Goal: Use online tool/utility: Utilize a website feature to perform a specific function

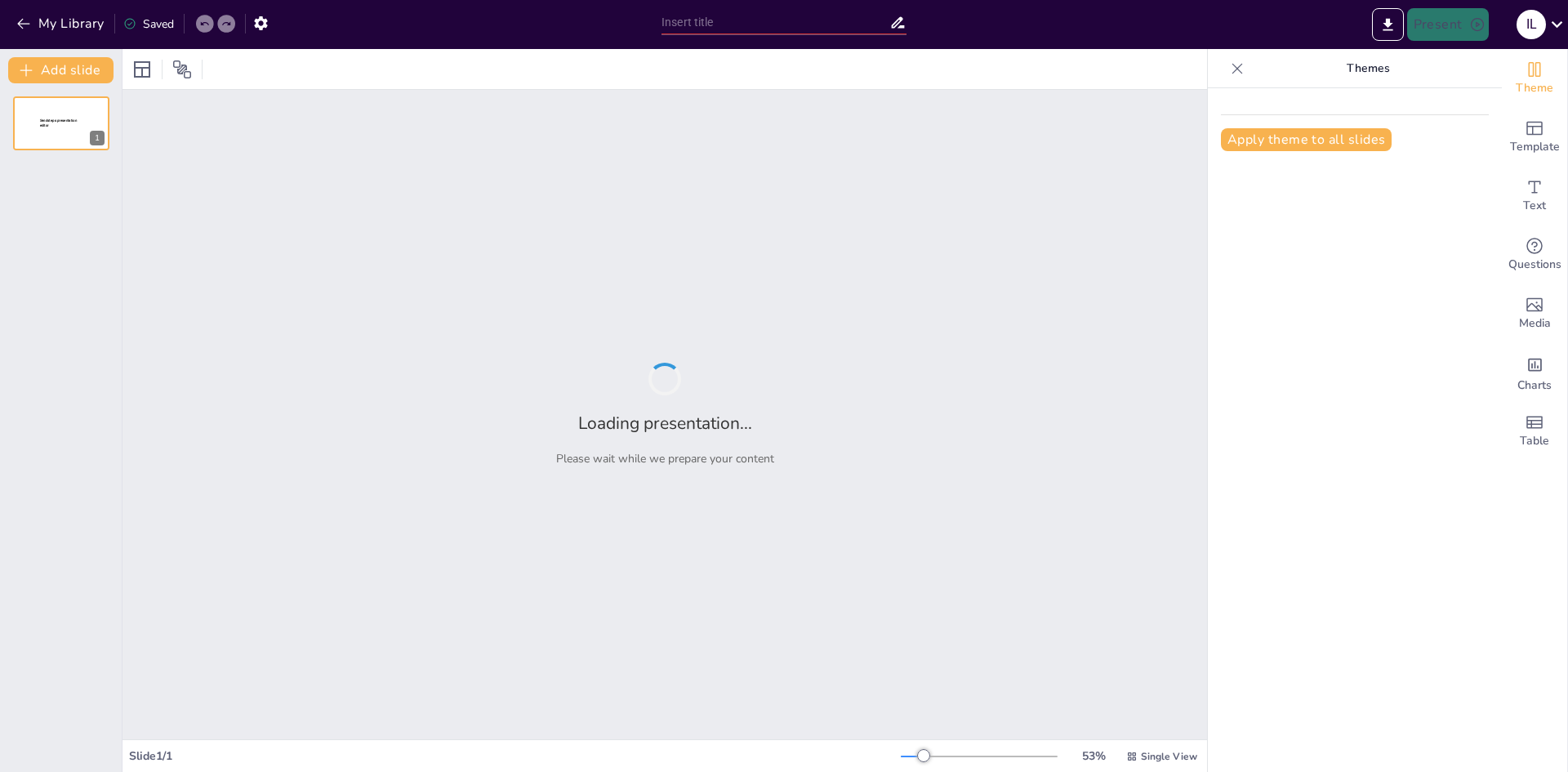
type input "Imported PPT CAPACITACION.pptx"
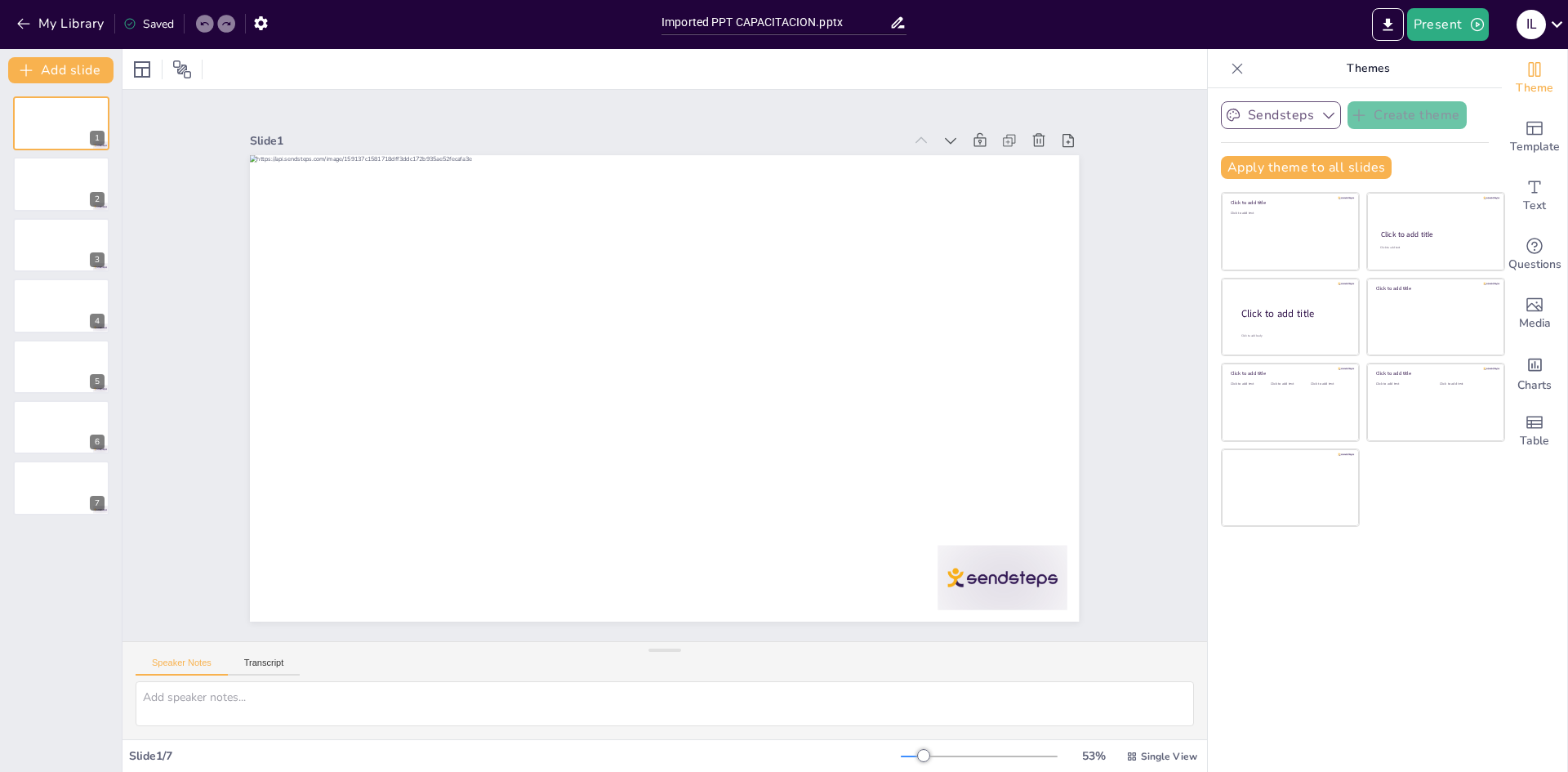
click at [1288, 120] on button "Sendsteps" at bounding box center [1281, 115] width 120 height 28
click at [1250, 166] on button "Apply theme to all slides" at bounding box center [1306, 168] width 171 height 23
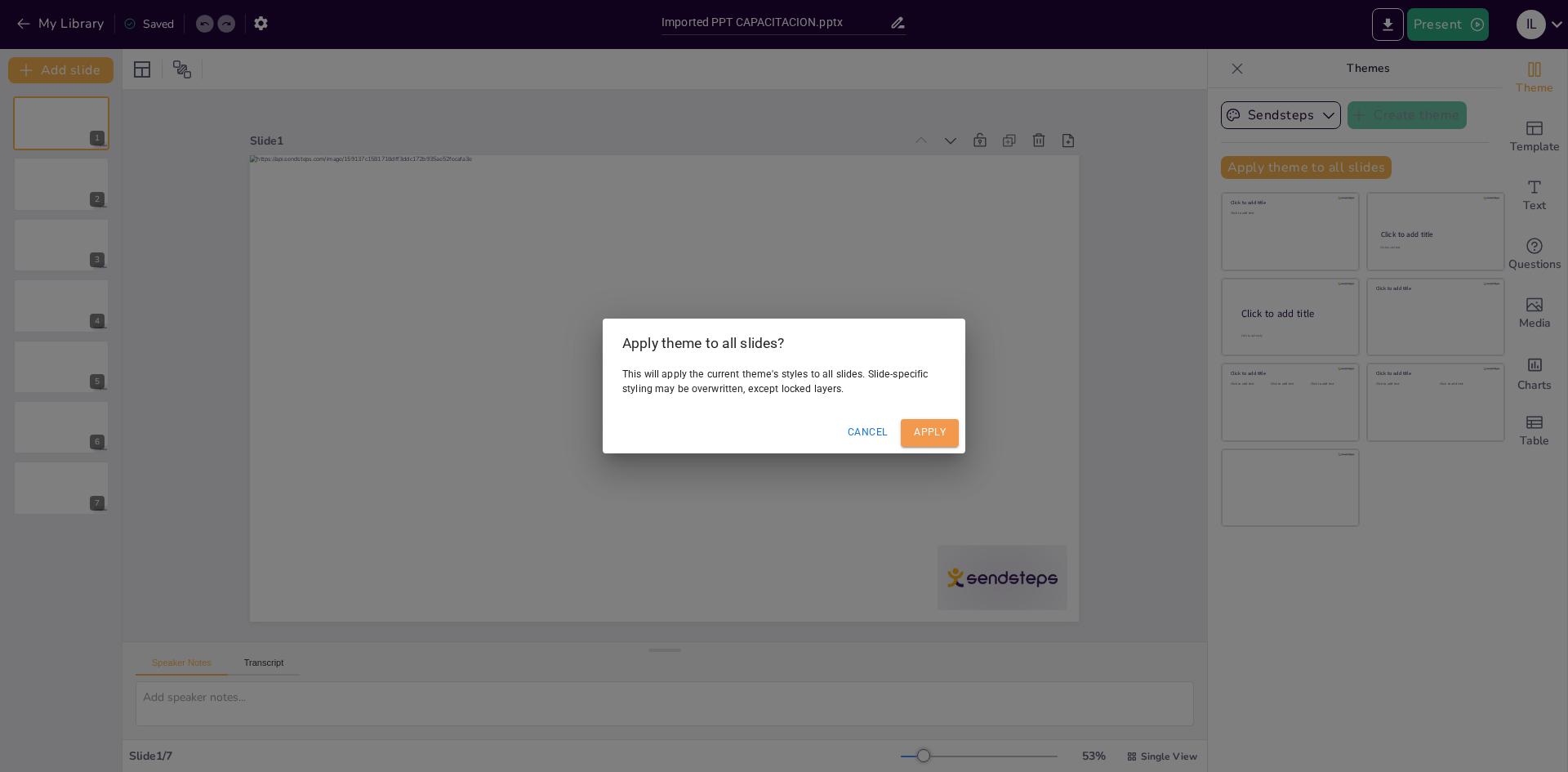
click at [927, 427] on button "Apply" at bounding box center [930, 432] width 58 height 27
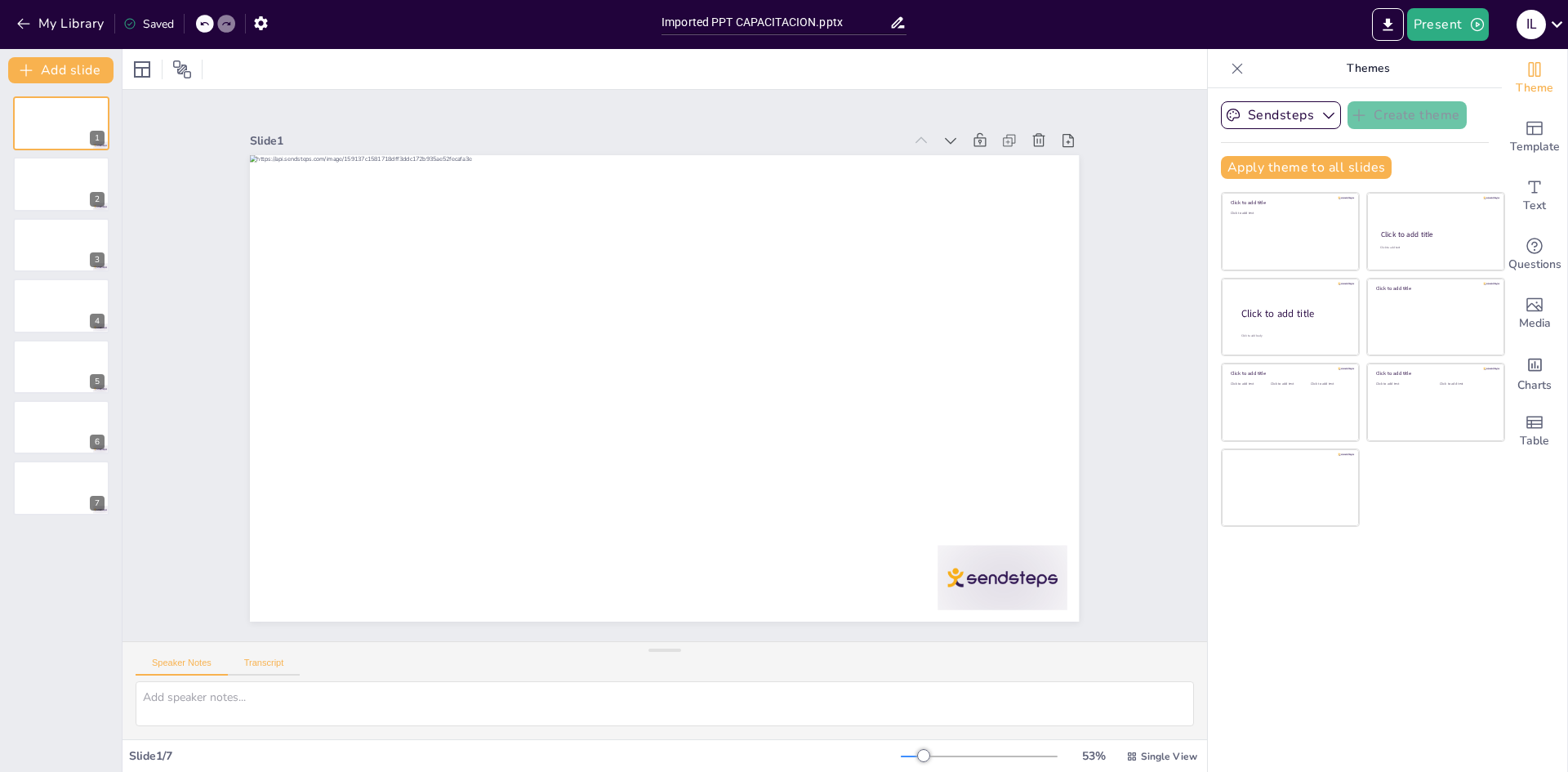
click at [266, 661] on button "Transcript" at bounding box center [264, 666] width 73 height 18
click at [191, 659] on button "Speaker Notes" at bounding box center [182, 666] width 92 height 18
click at [1285, 116] on button "Sendsteps" at bounding box center [1281, 115] width 120 height 28
click at [1279, 170] on span "Sendsteps" at bounding box center [1294, 171] width 74 height 16
click at [1281, 119] on button "Sendsteps" at bounding box center [1281, 115] width 120 height 28
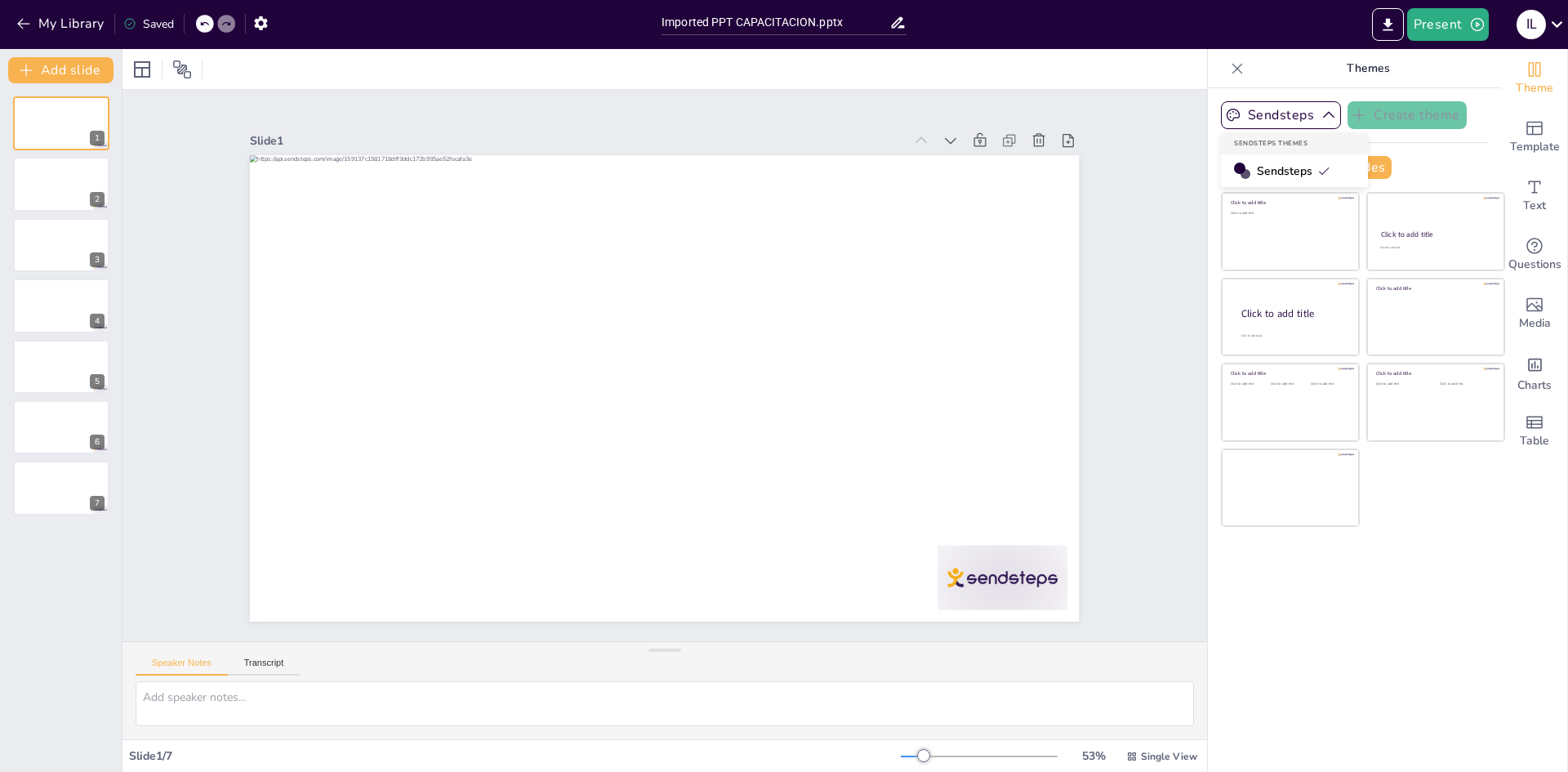
click at [1278, 162] on div "Sendsteps" at bounding box center [1295, 171] width 147 height 33
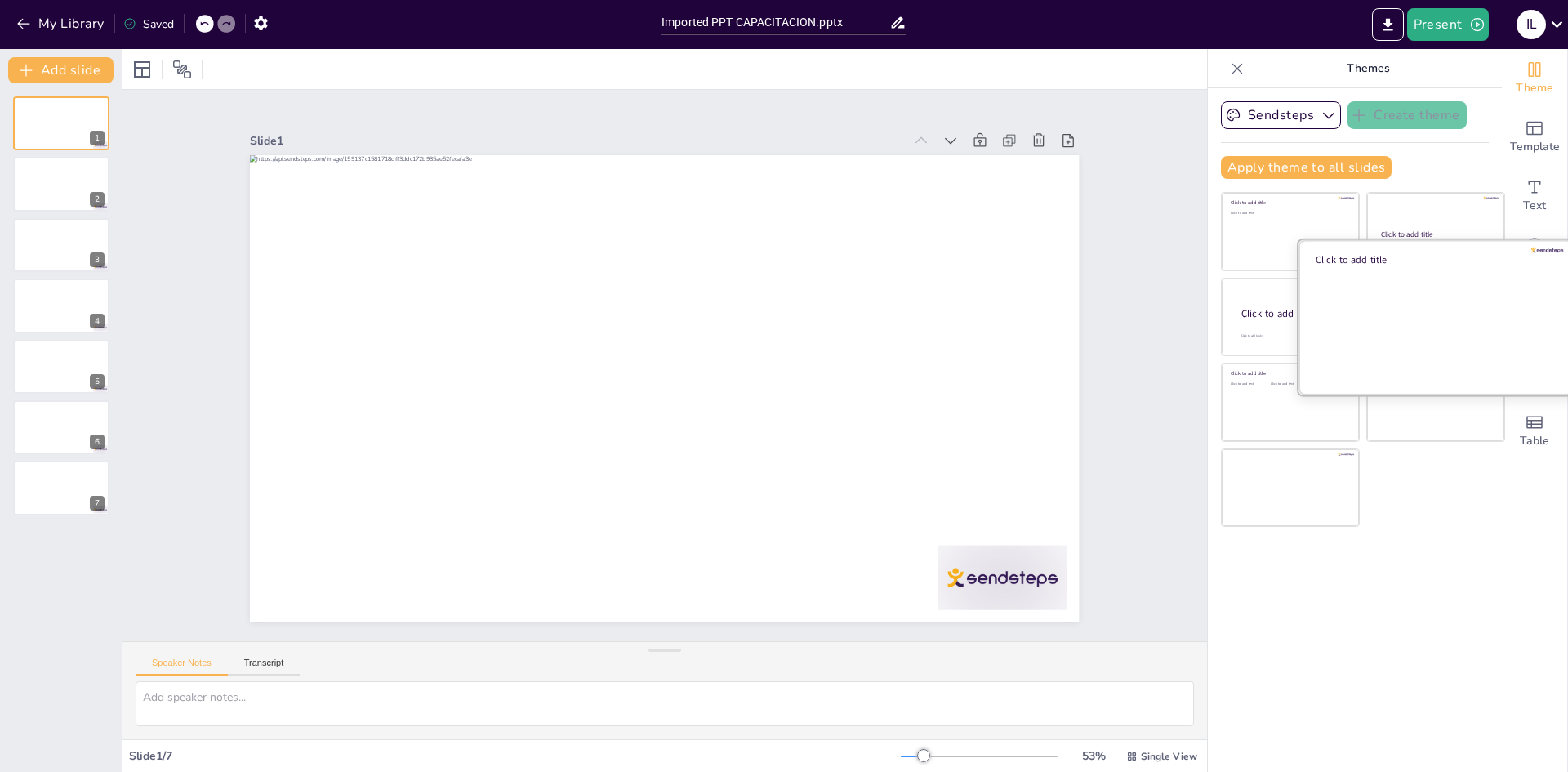
click at [1424, 297] on div at bounding box center [1435, 316] width 274 height 155
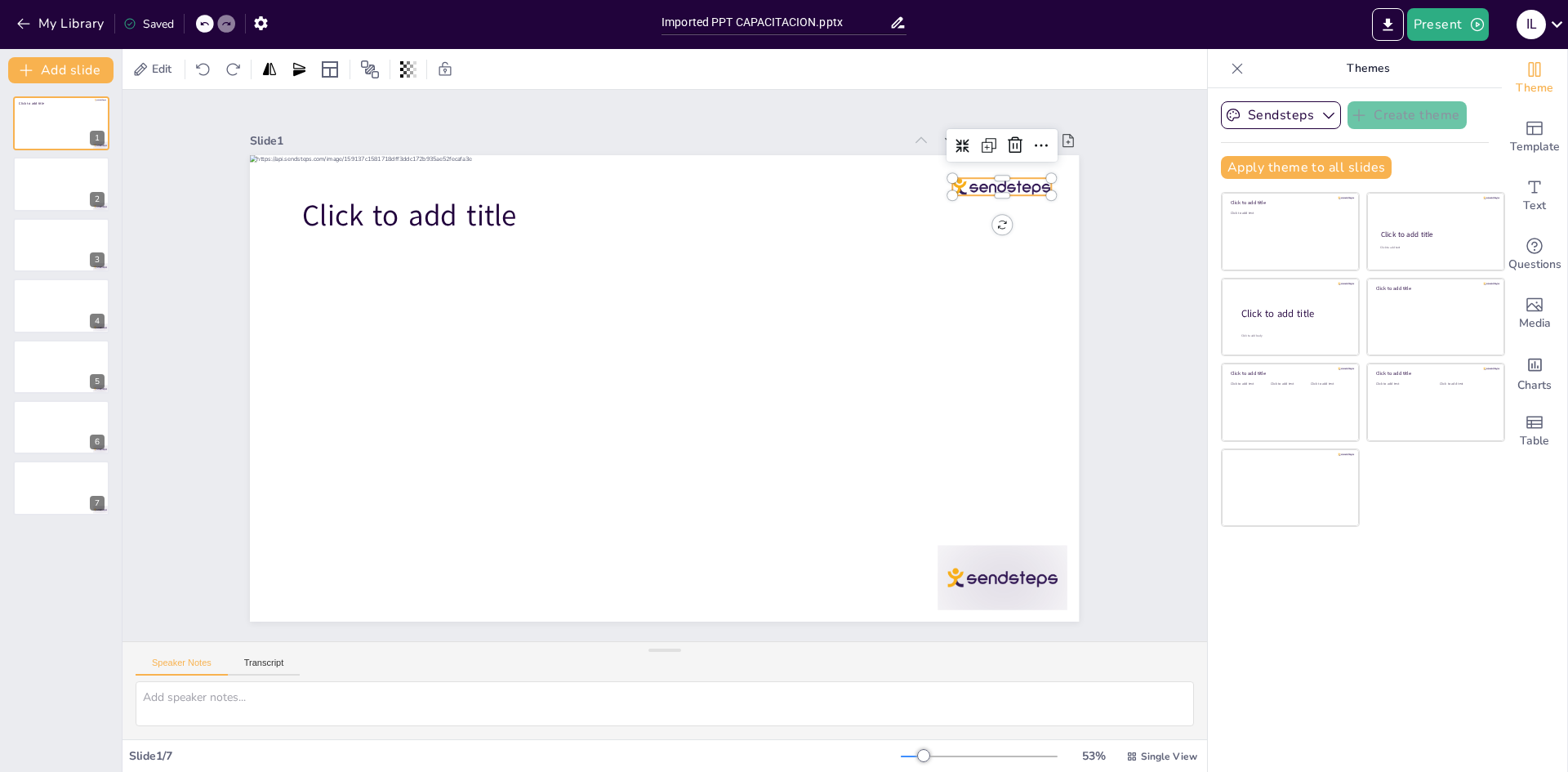
click at [998, 312] on div at bounding box center [1046, 340] width 97 height 56
click at [1249, 125] on button "Sendsteps" at bounding box center [1281, 115] width 120 height 28
click at [1065, 296] on icon at bounding box center [1075, 306] width 20 height 20
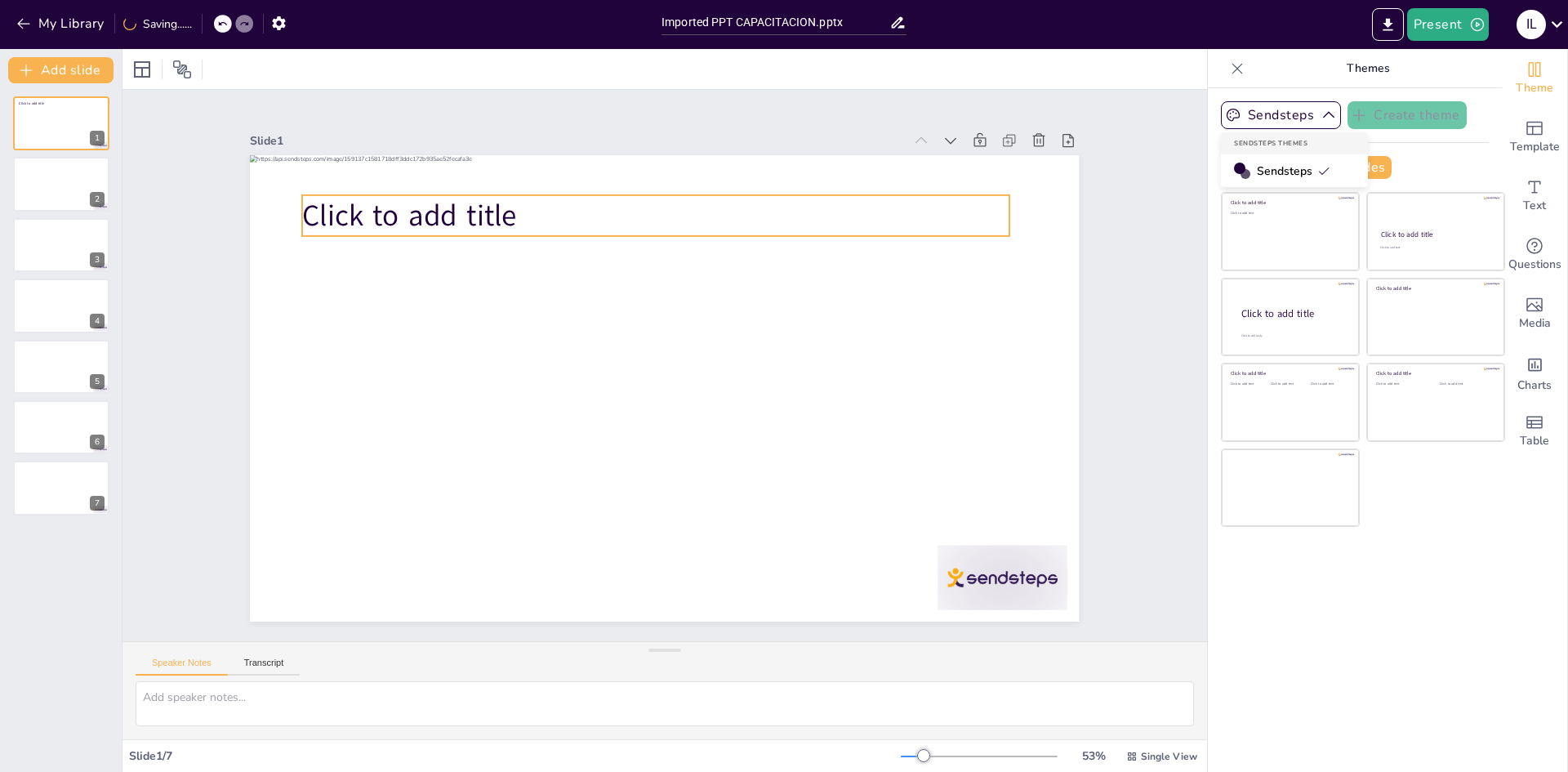
click at [457, 197] on span "Click to add title" at bounding box center [468, 145] width 216 height 105
click at [831, 252] on icon at bounding box center [841, 262] width 20 height 20
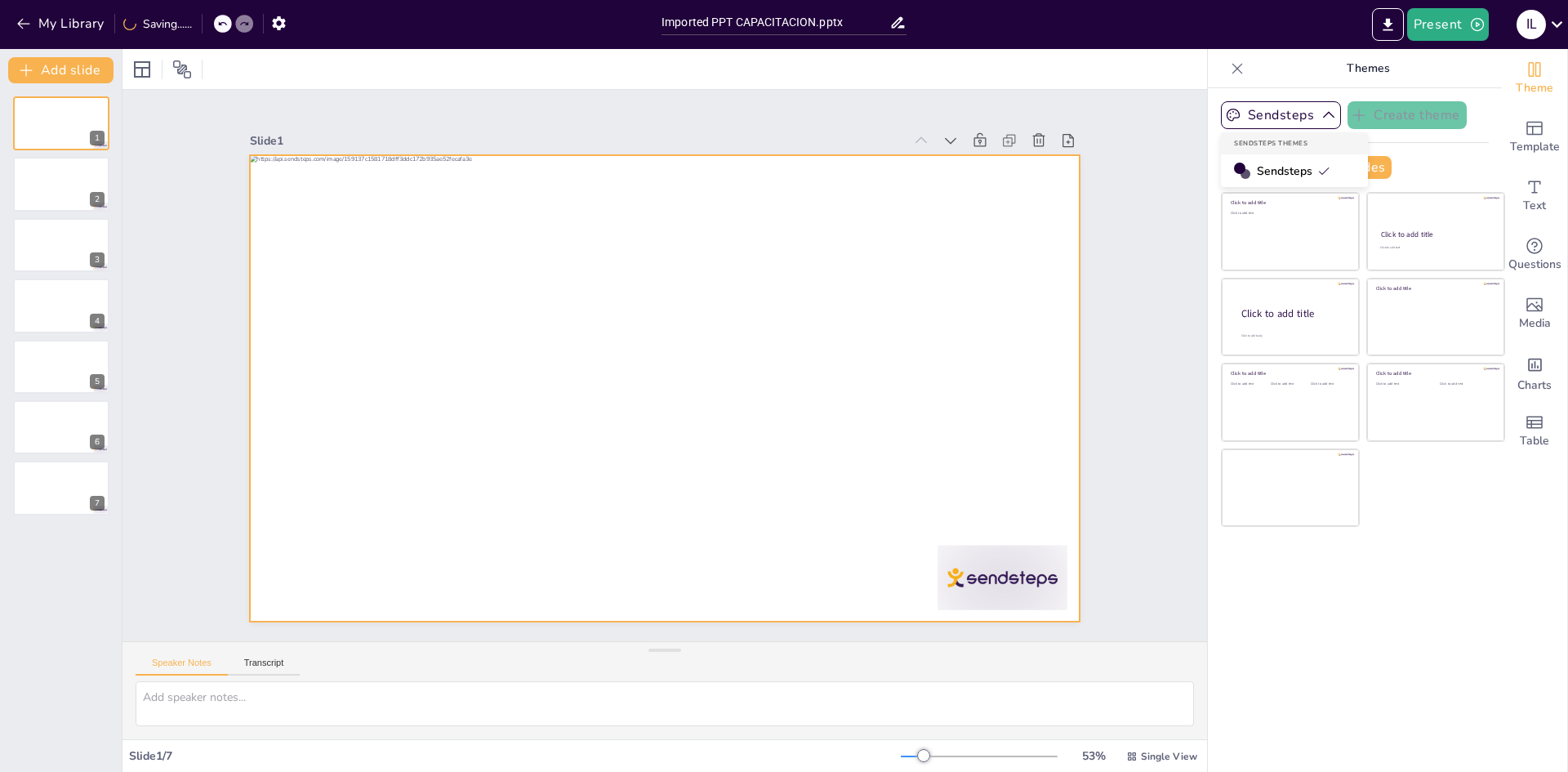
click at [615, 201] on div at bounding box center [656, 386] width 948 height 763
click at [896, 315] on icon at bounding box center [908, 327] width 25 height 25
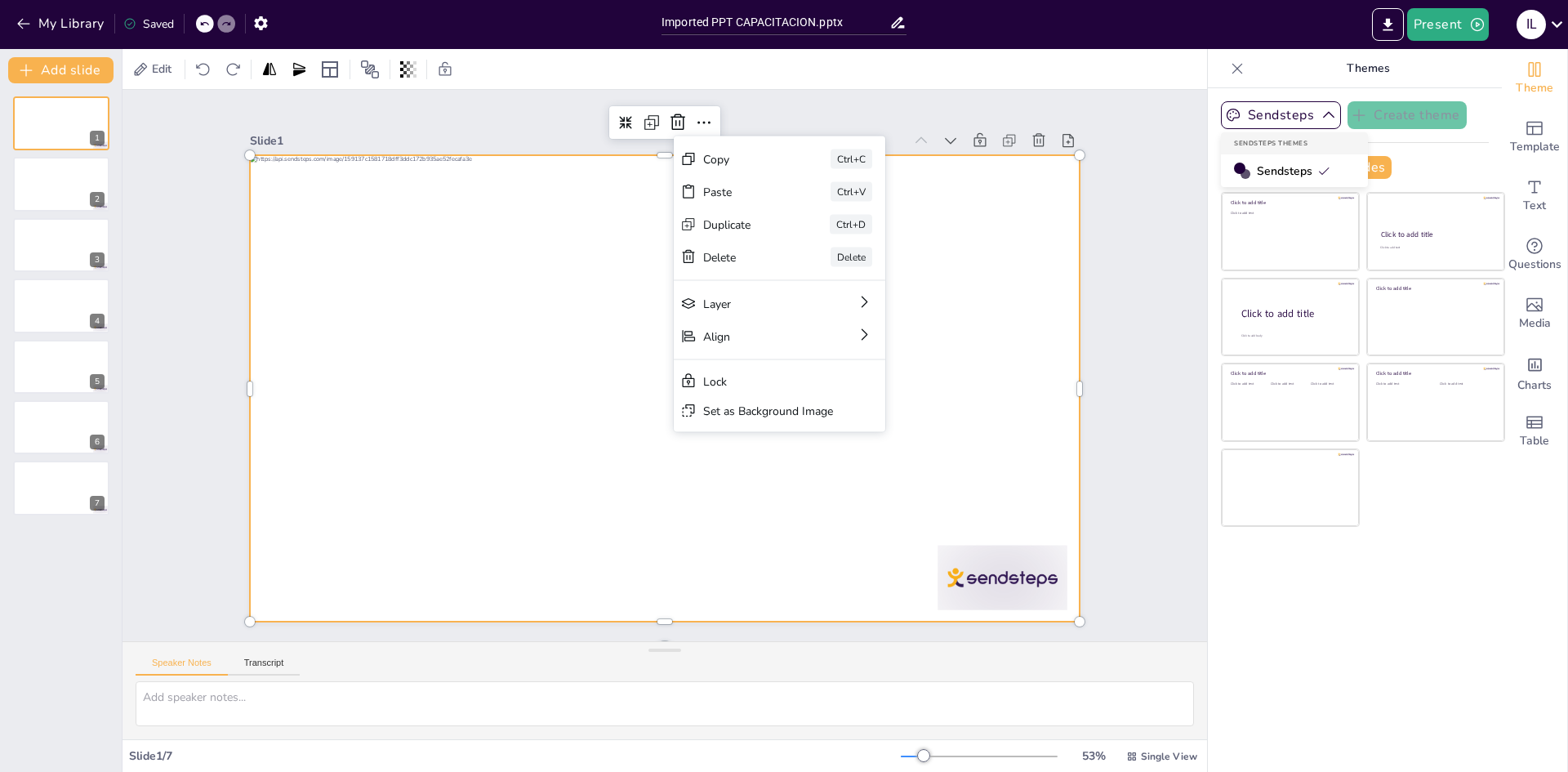
scroll to position [26, 0]
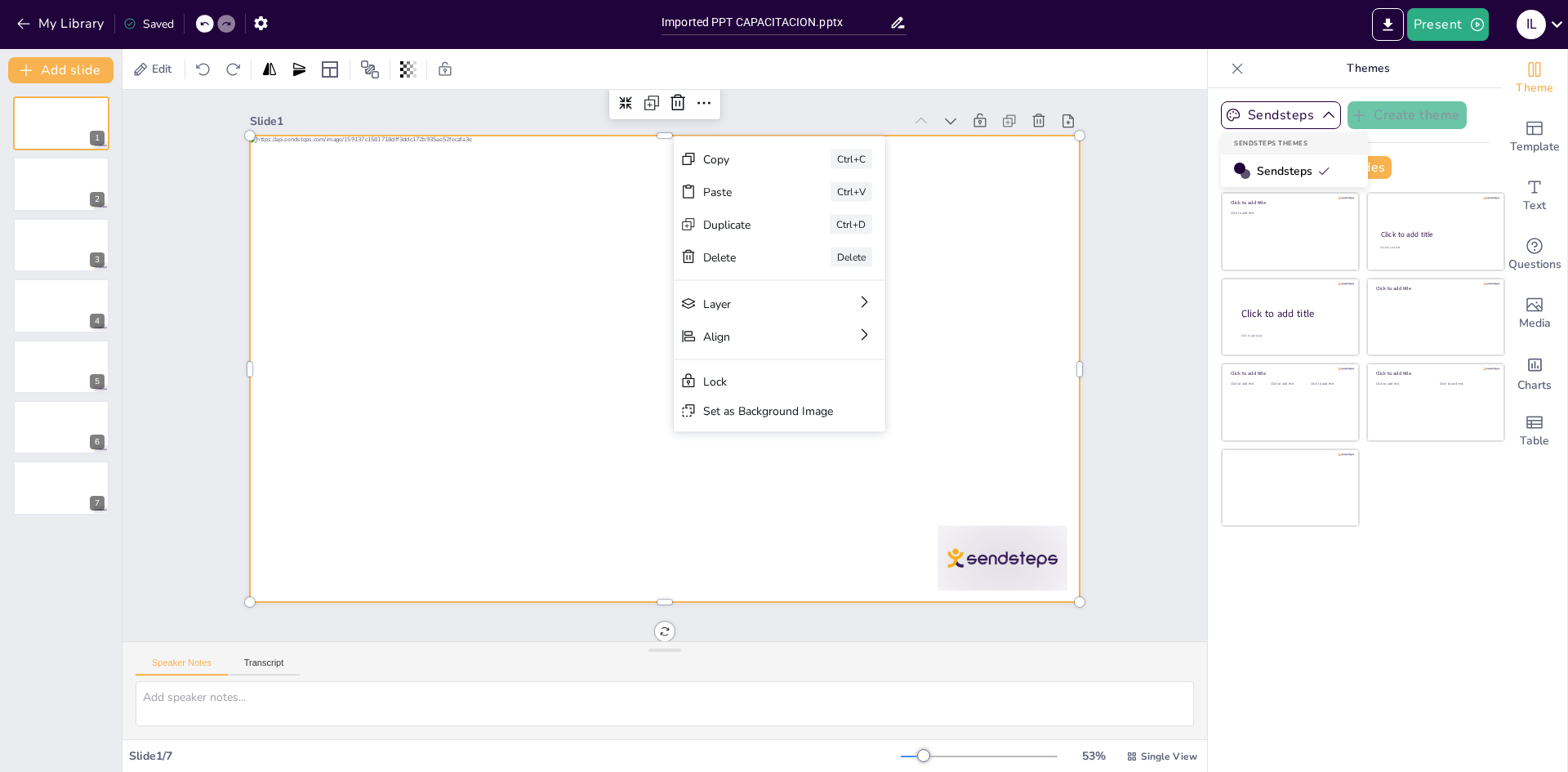
click at [727, 645] on div "Speaker Notes Transcript" at bounding box center [665, 661] width 1084 height 39
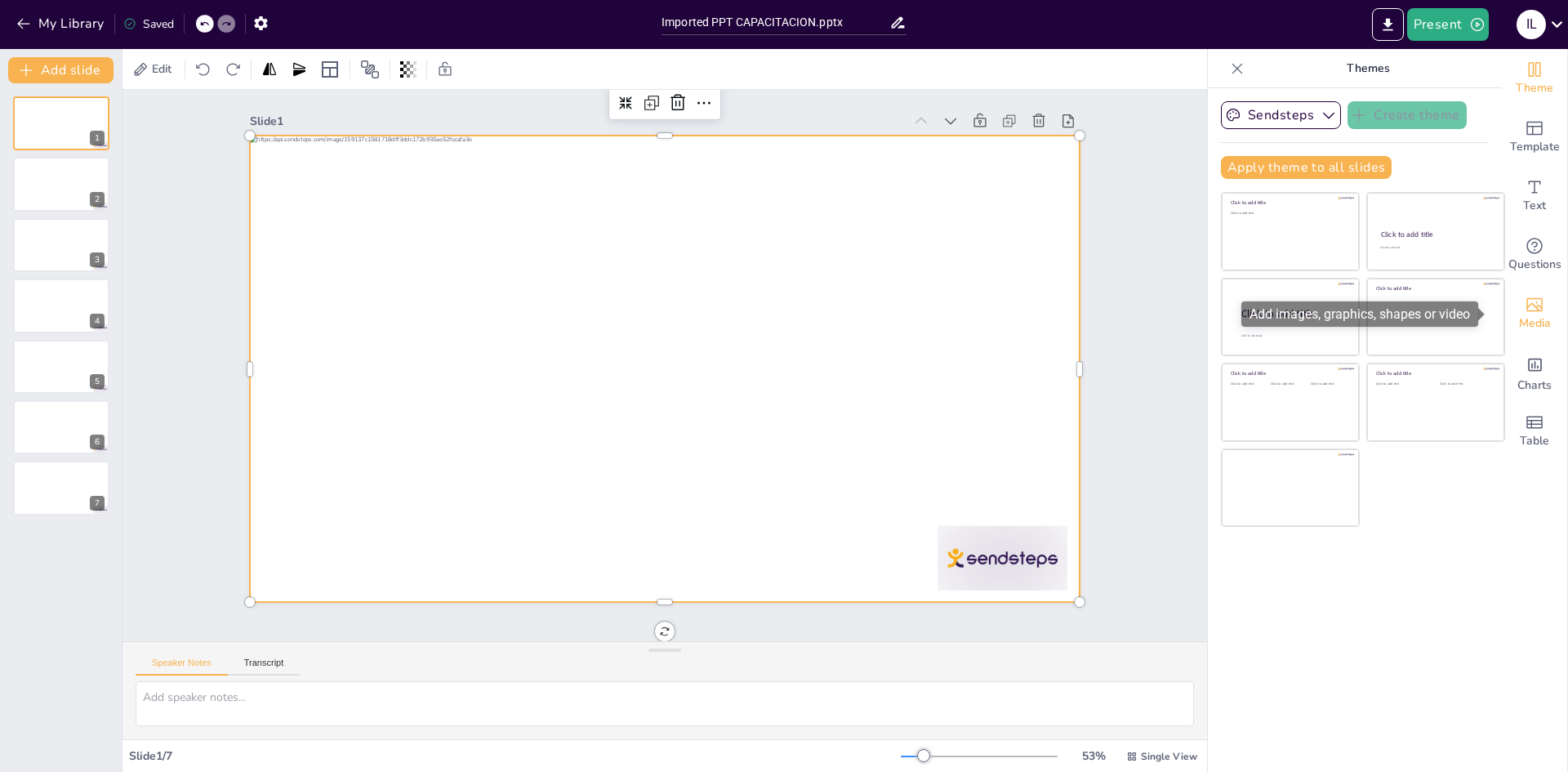
click at [1529, 292] on div "Media" at bounding box center [1534, 314] width 65 height 59
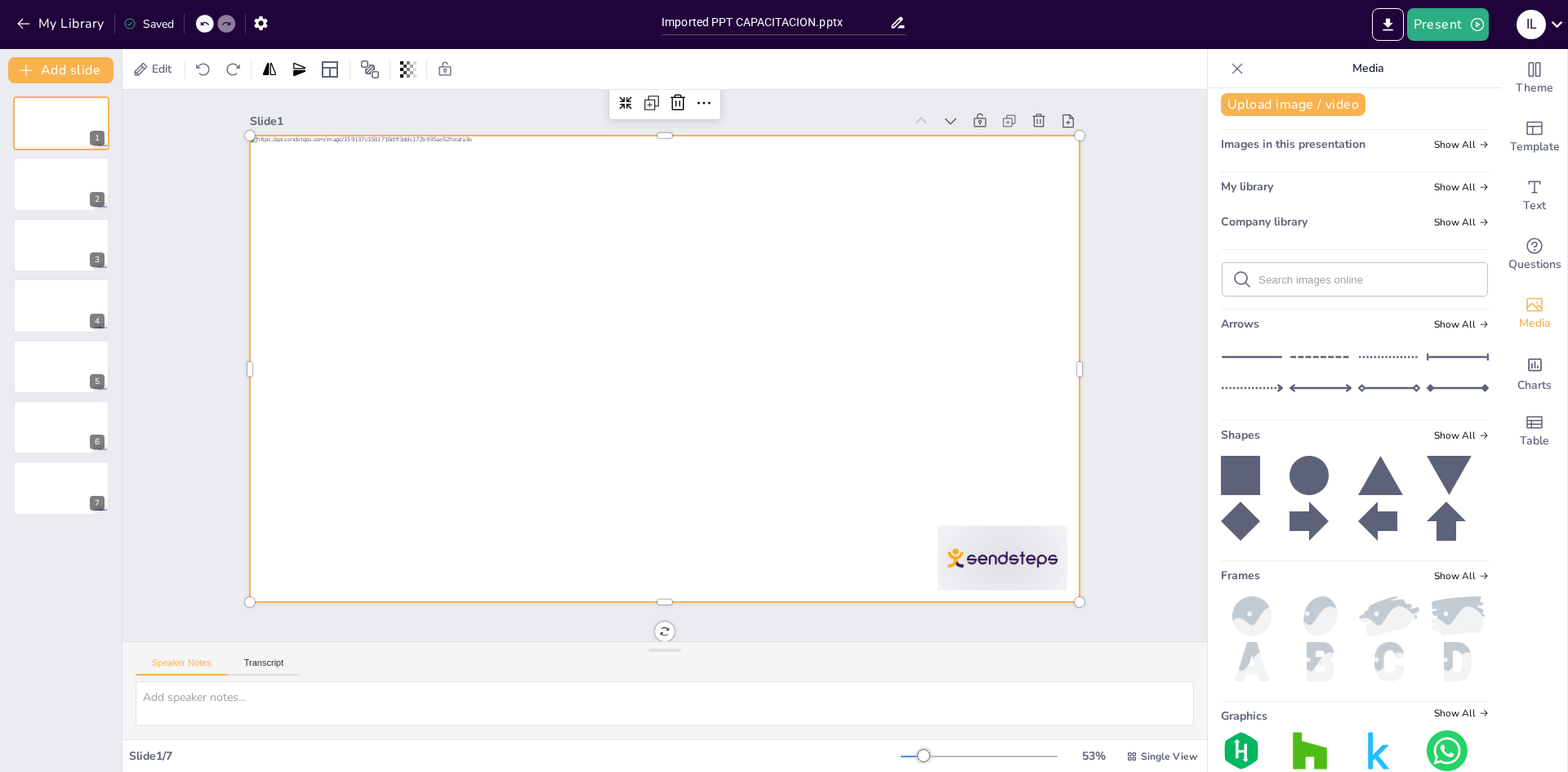
scroll to position [0, 0]
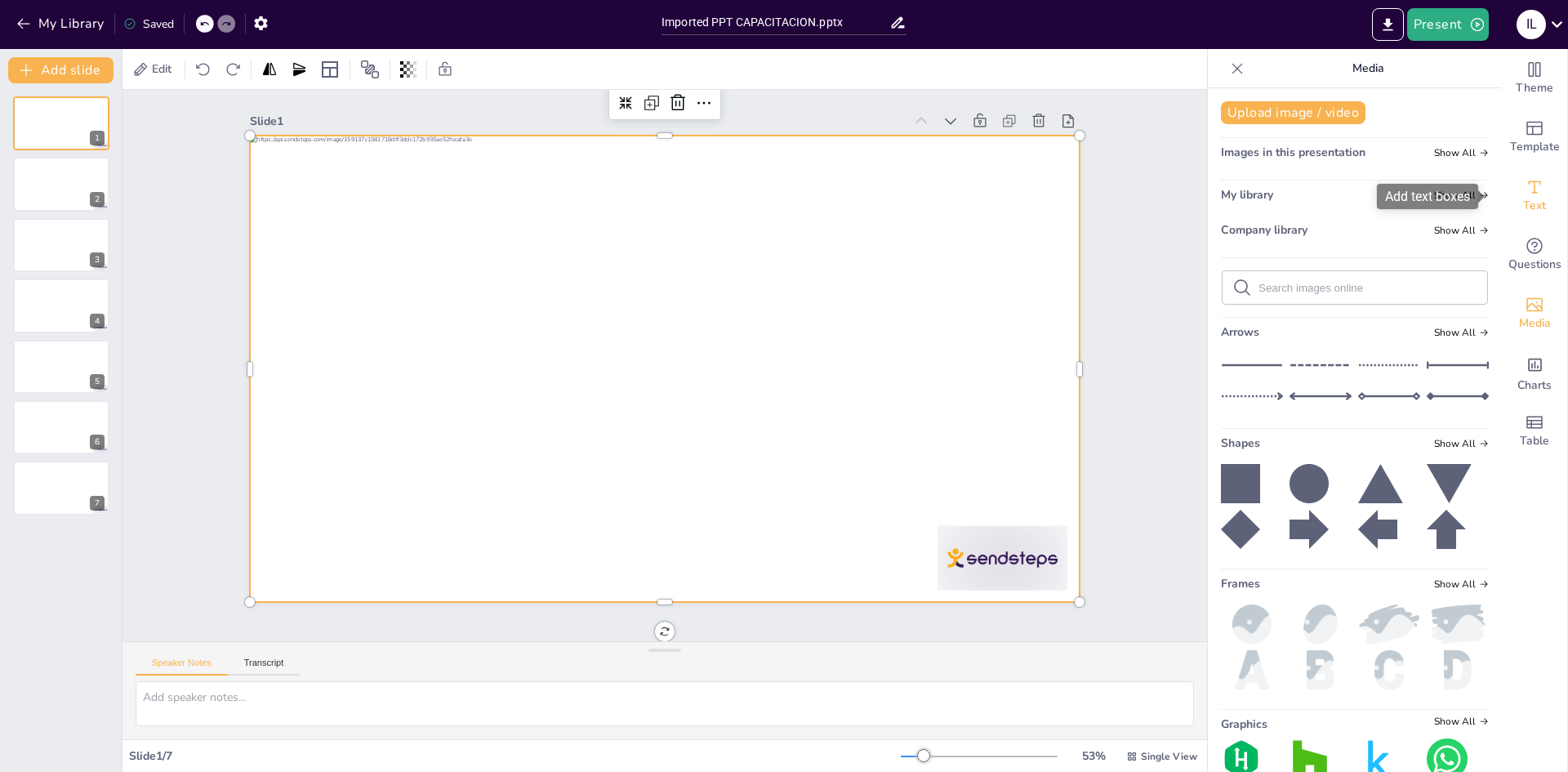
click at [1510, 189] on div "Text" at bounding box center [1534, 196] width 65 height 59
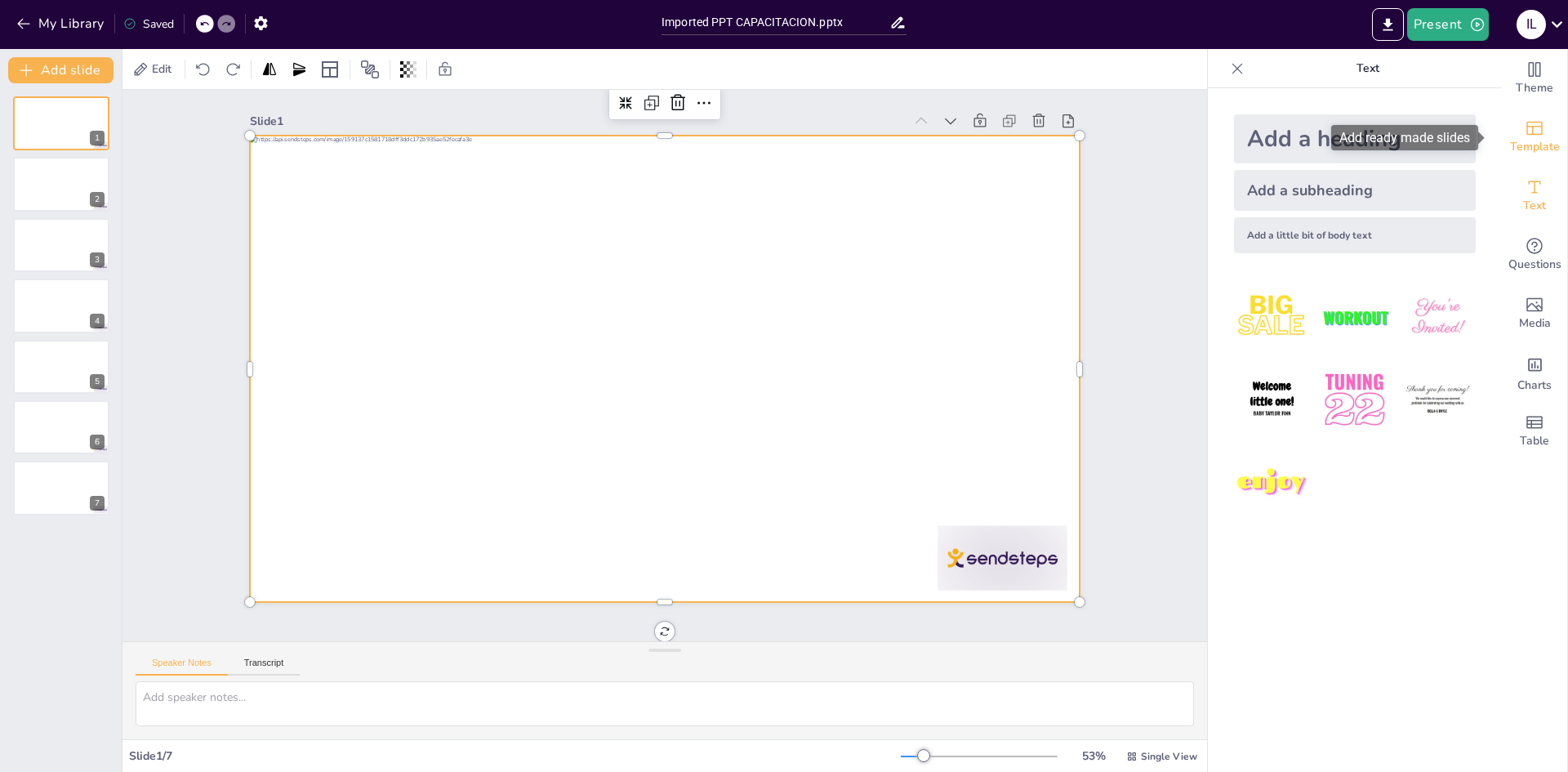
click at [1540, 118] on div "Template" at bounding box center [1534, 138] width 65 height 59
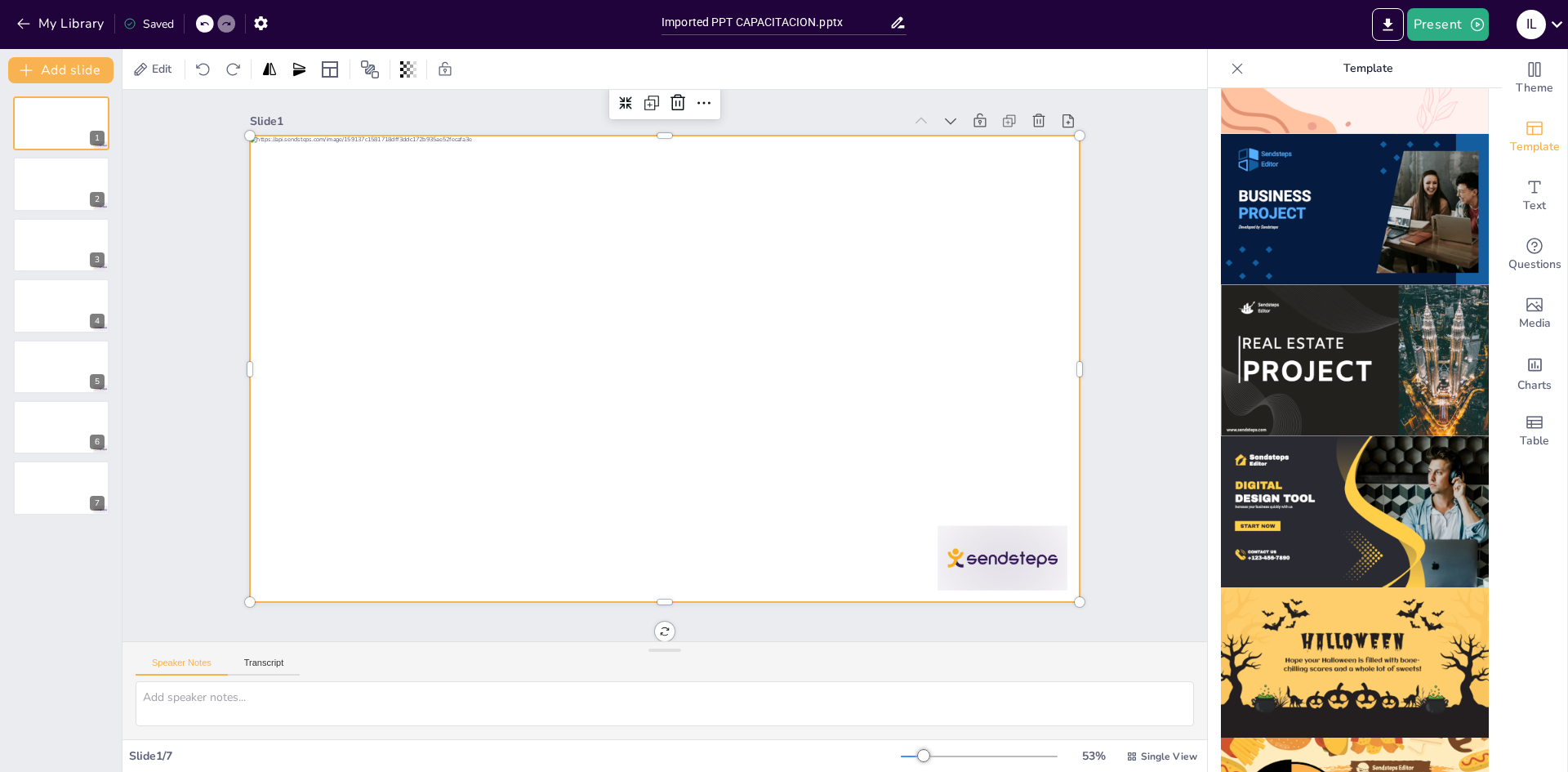
scroll to position [983, 0]
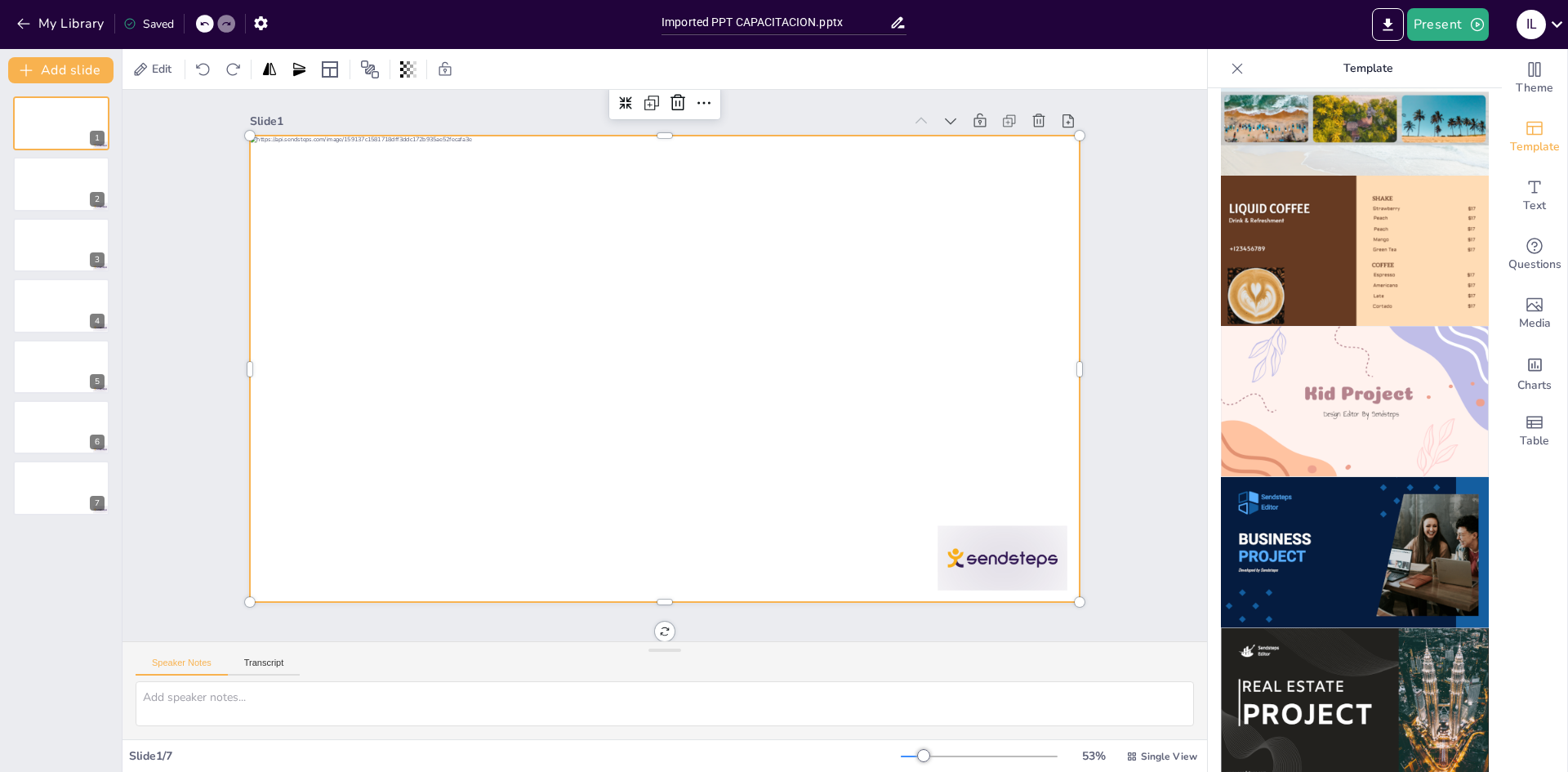
click at [1327, 506] on img at bounding box center [1354, 553] width 268 height 151
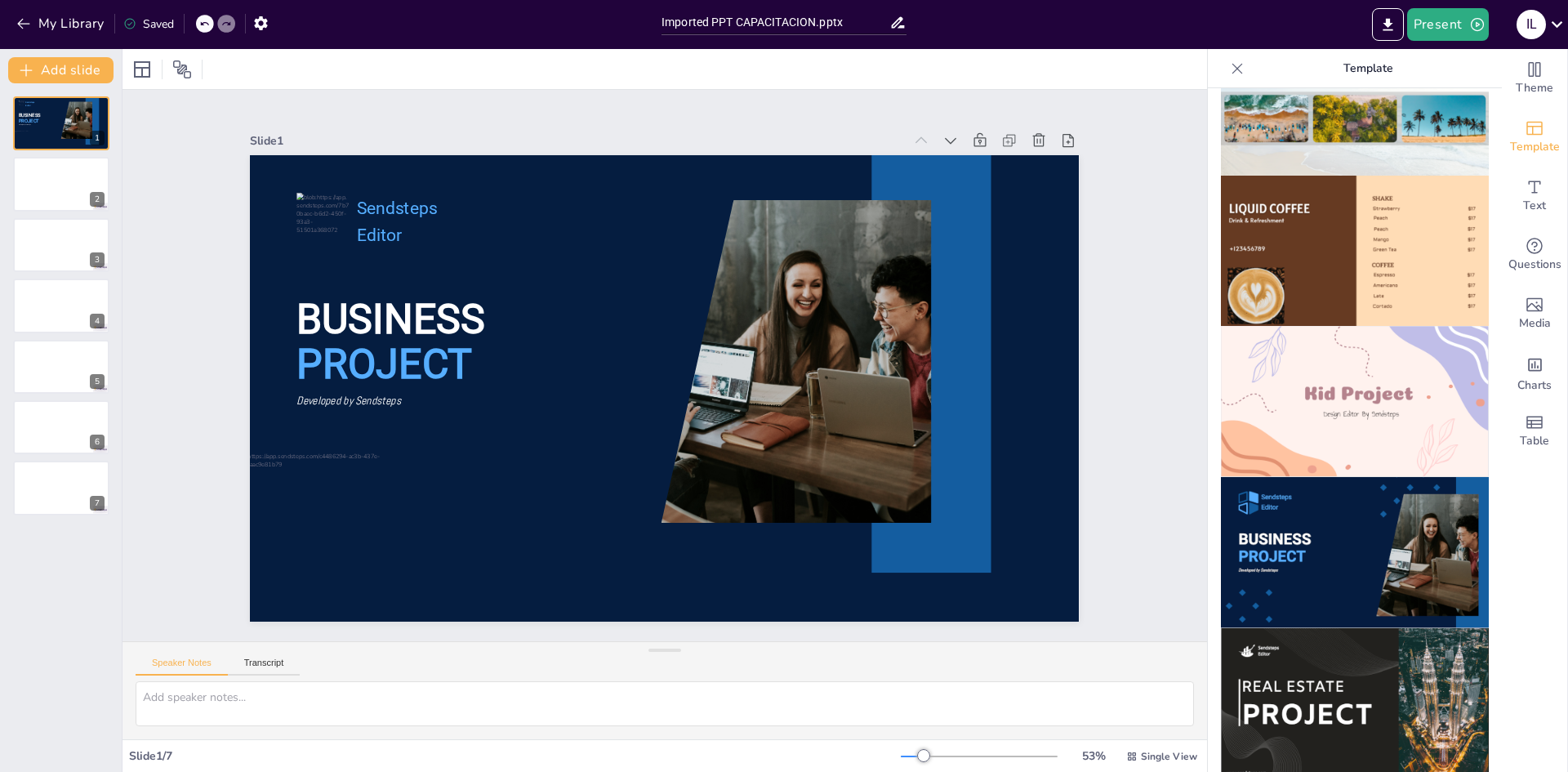
scroll to position [0, 0]
click at [1063, 115] on div "Slide 1 BUSINESS PROJECT Sendsteps Editor Developed by Sendsteps Slide 2 Slide …" at bounding box center [665, 365] width 858 height 975
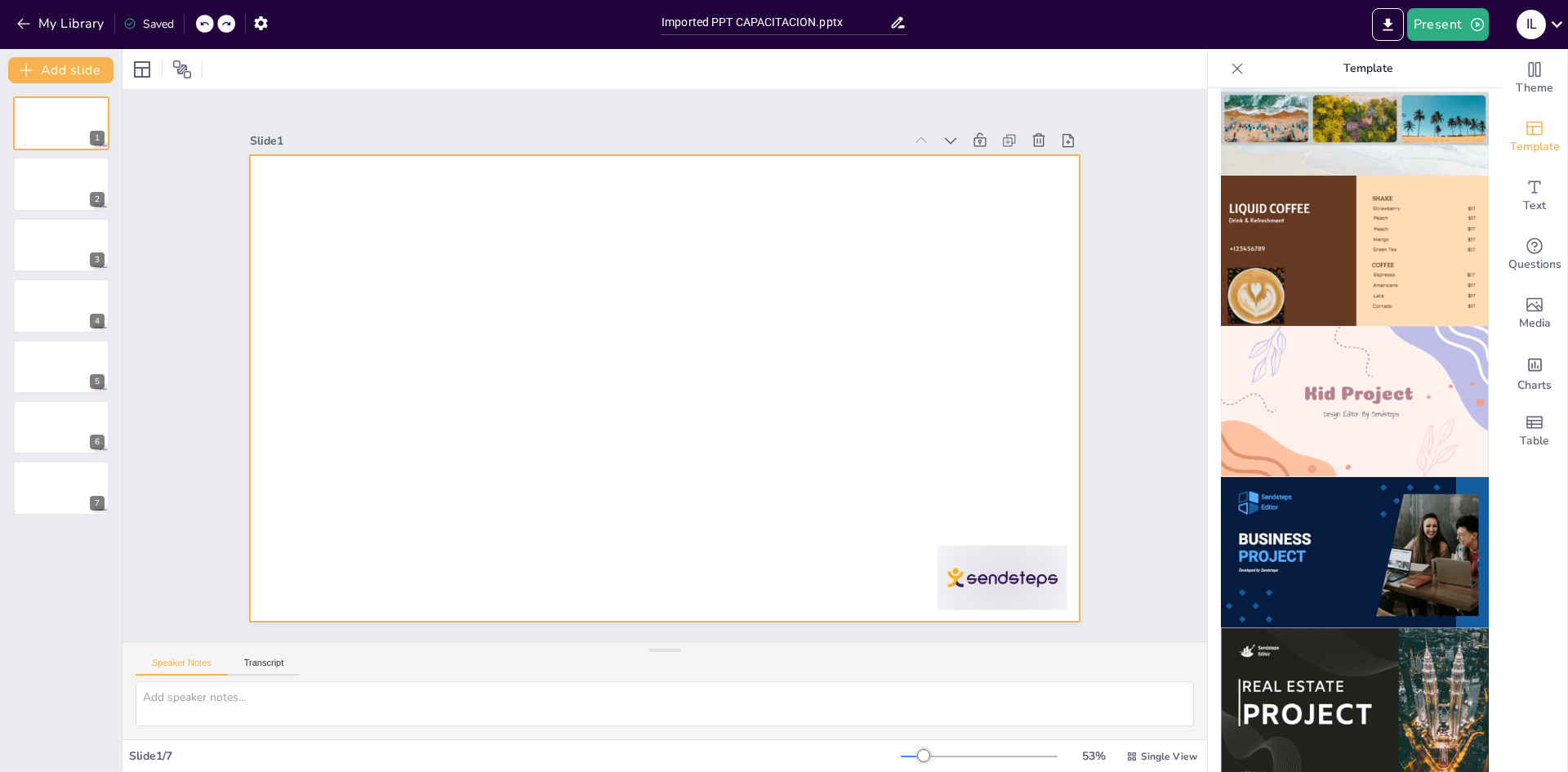
click at [933, 189] on div at bounding box center [656, 386] width 948 height 763
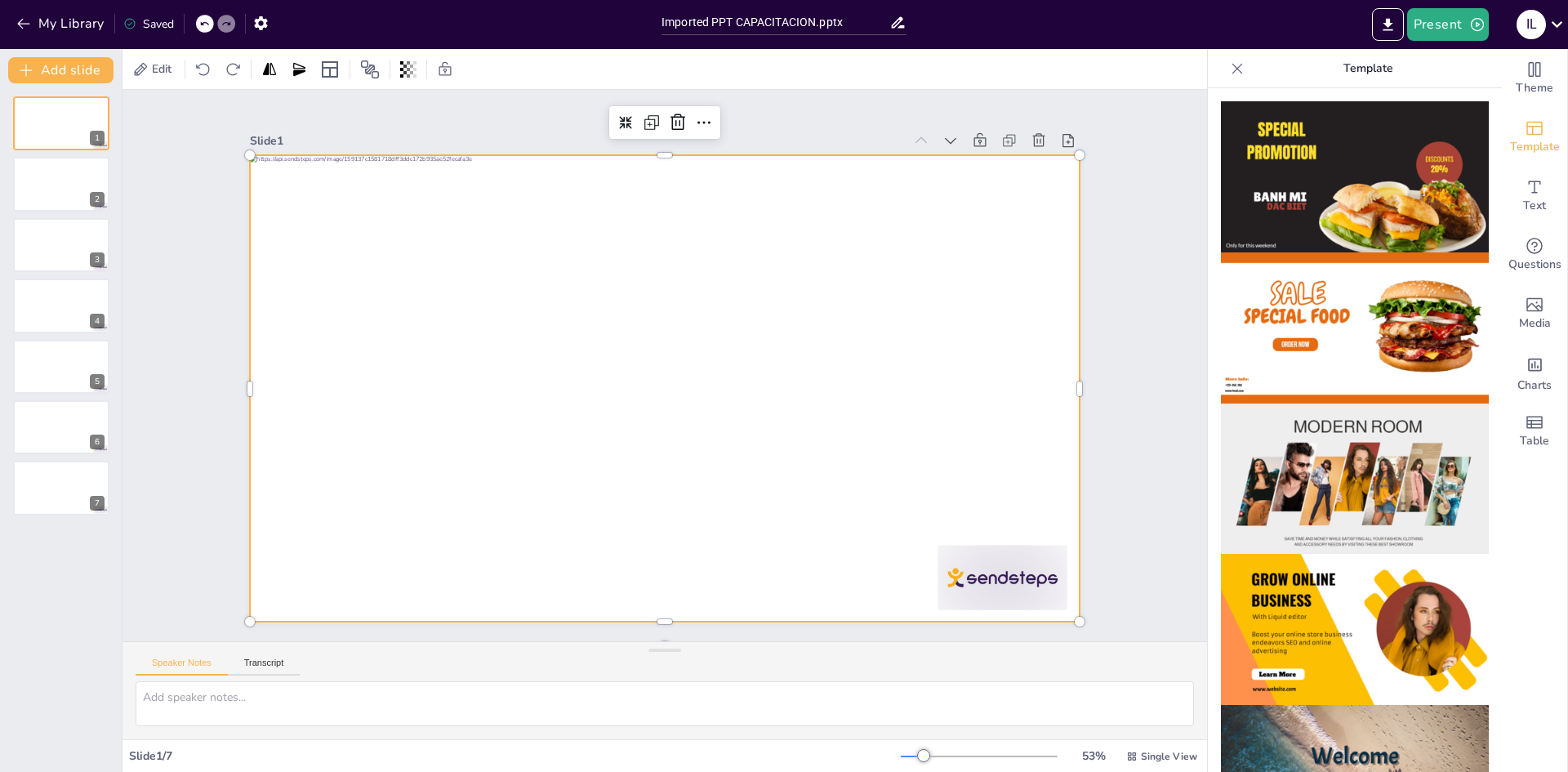
click at [1370, 173] on img at bounding box center [1354, 177] width 268 height 151
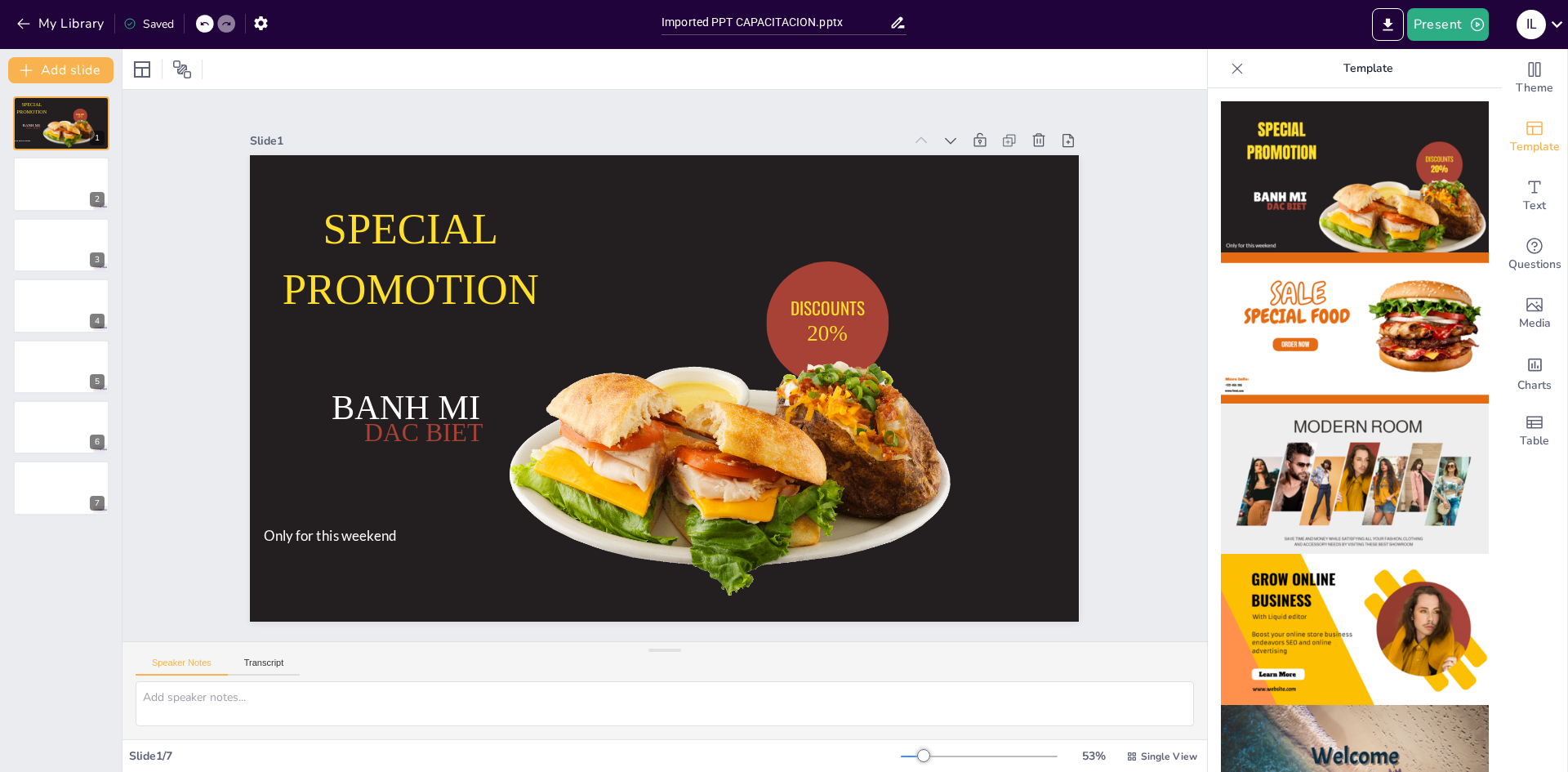
click at [541, 115] on div "Slide 1 SPECIAL PROMOTION DISCOUNTS 20% Only for this weekend BANH MI DAC BIET …" at bounding box center [665, 365] width 597 height 878
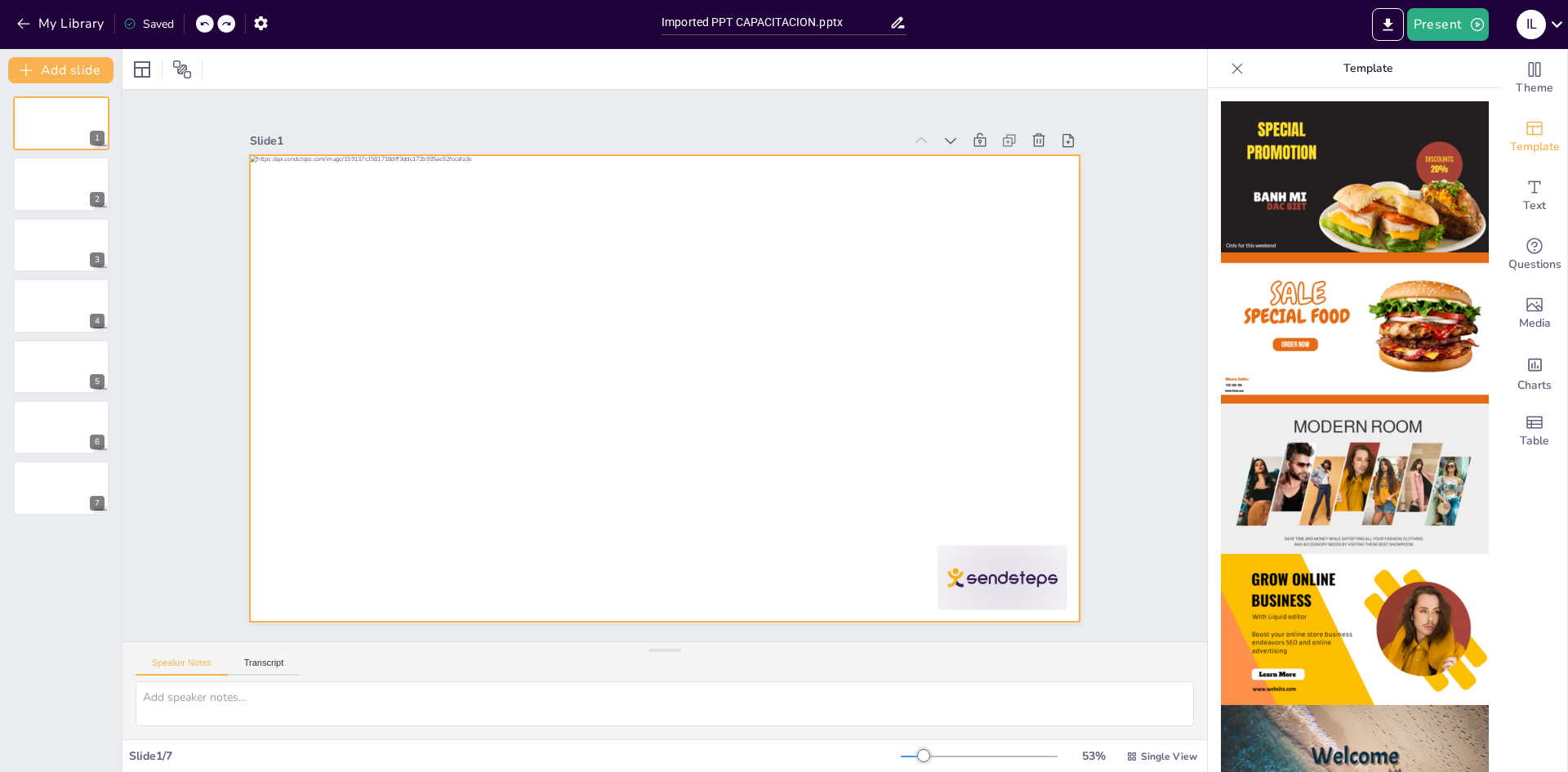
click at [392, 205] on div at bounding box center [654, 386] width 952 height 819
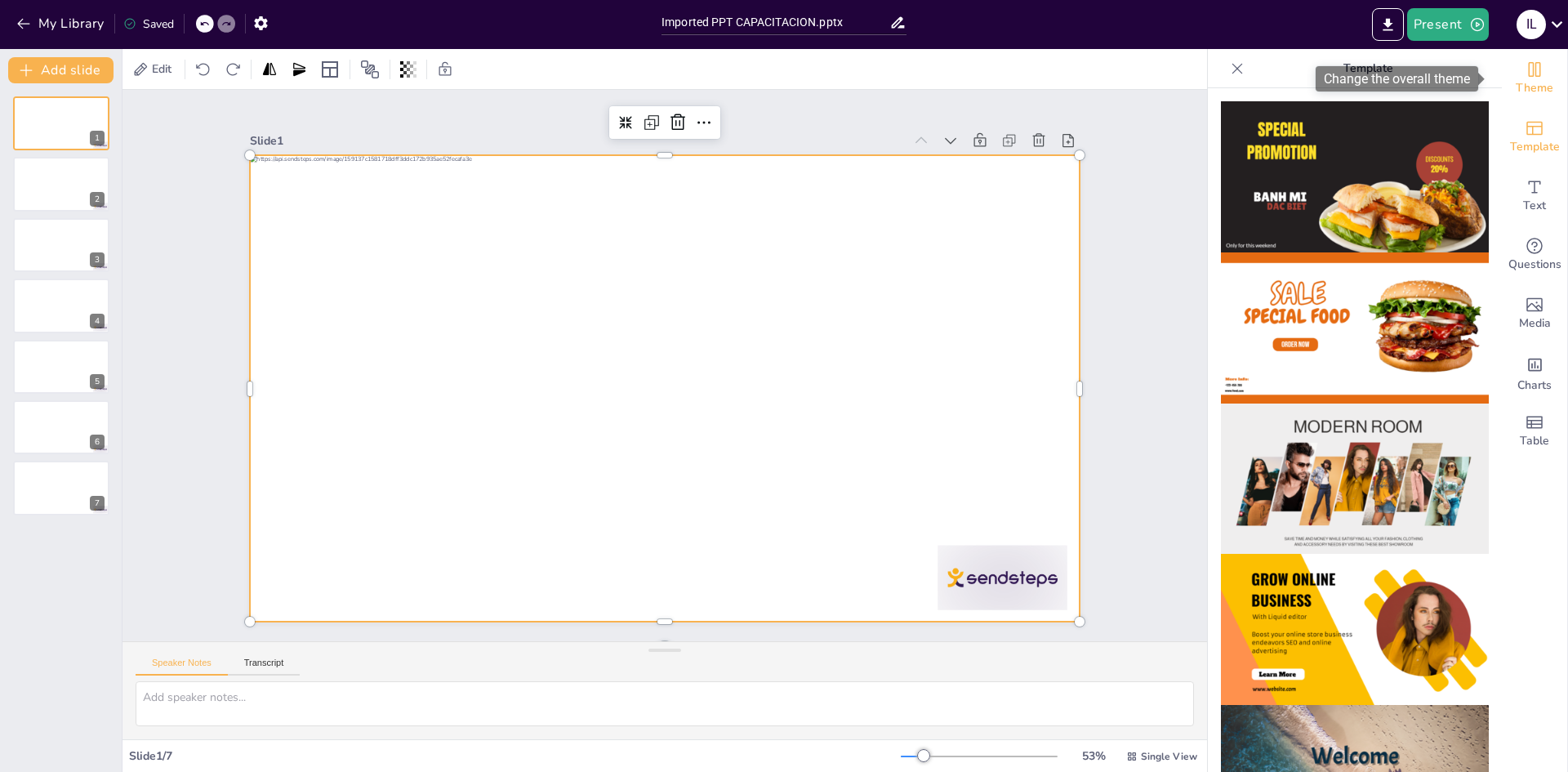
click at [1532, 78] on div "Theme" at bounding box center [1534, 79] width 65 height 59
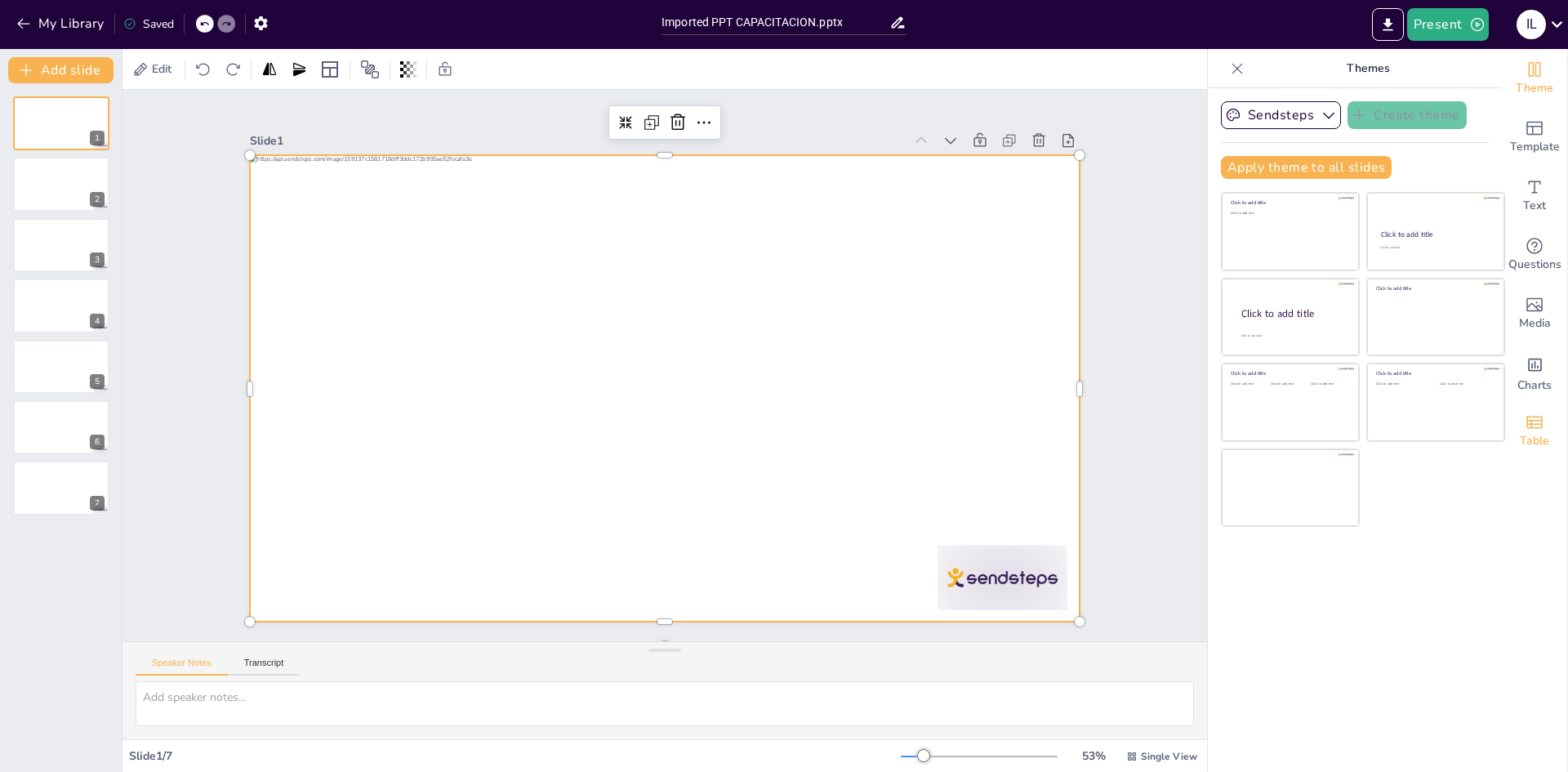
click at [1531, 430] on icon "Add a table" at bounding box center [1534, 422] width 20 height 20
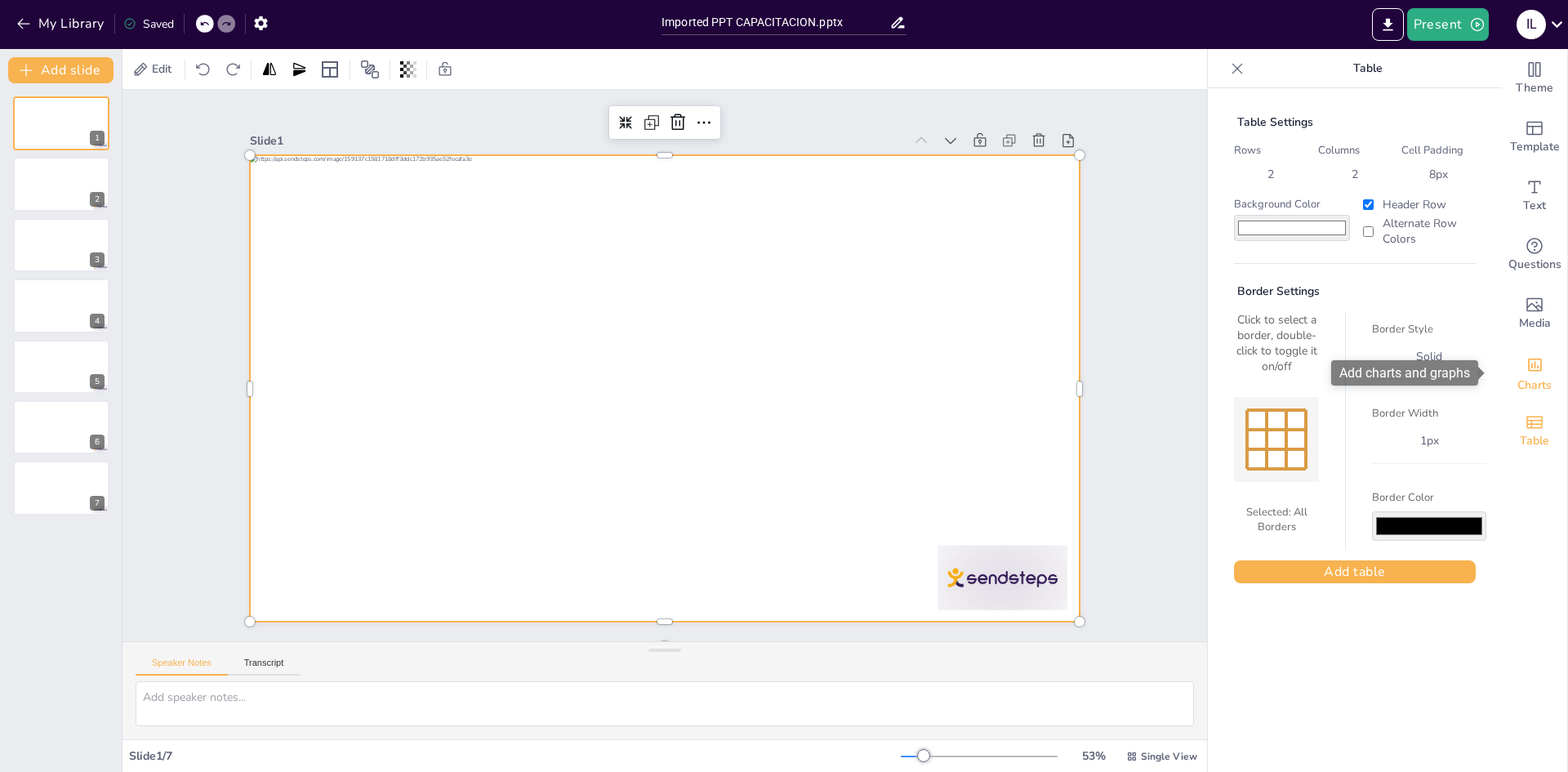
click at [1538, 377] on span "Charts" at bounding box center [1534, 386] width 34 height 18
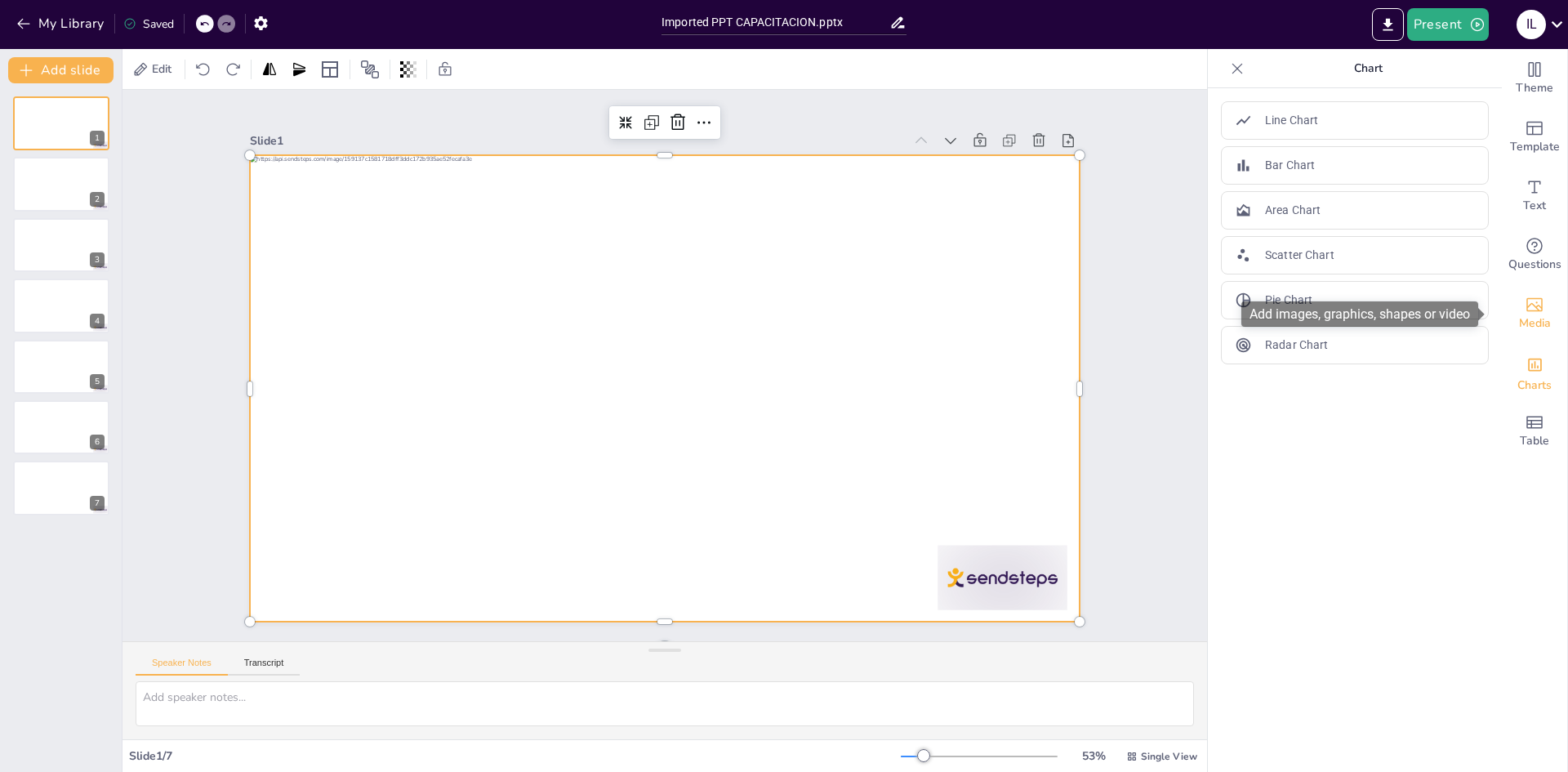
click at [1534, 311] on div "Media" at bounding box center [1534, 314] width 65 height 59
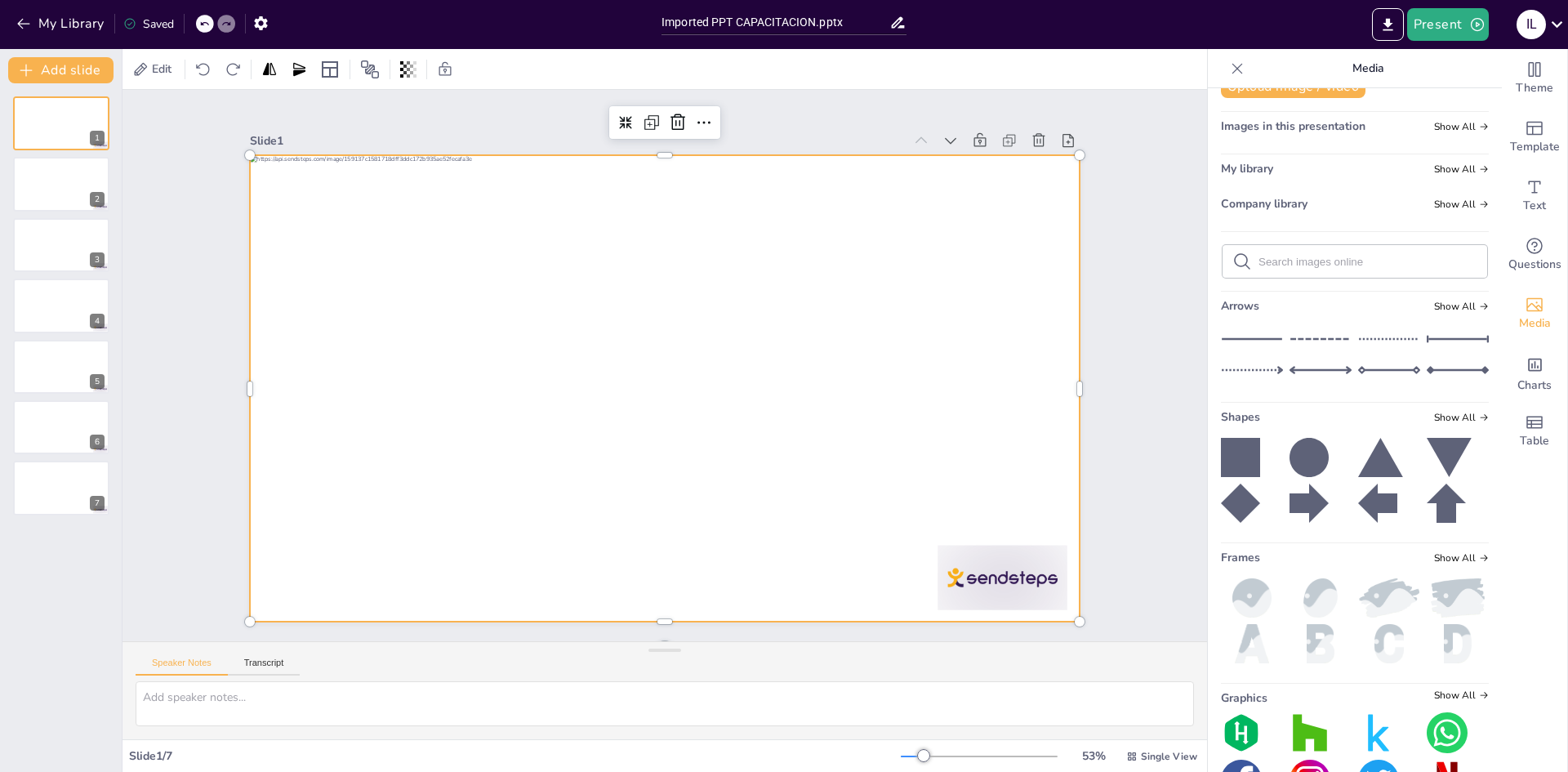
scroll to position [81, 0]
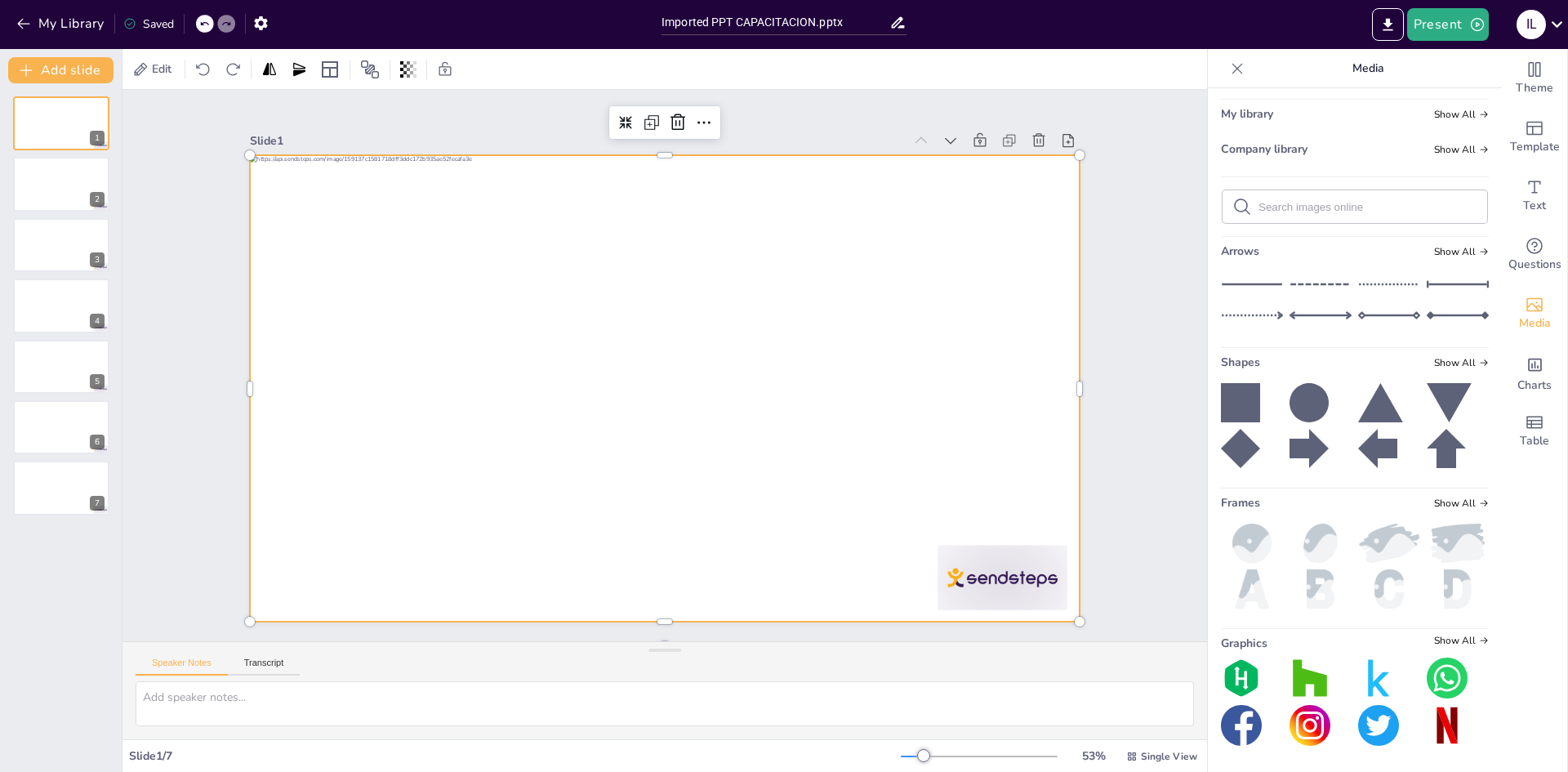
click at [11, 20] on div "My Library Saved" at bounding box center [137, 23] width 276 height 29
click at [25, 20] on icon "button" at bounding box center [24, 24] width 16 height 16
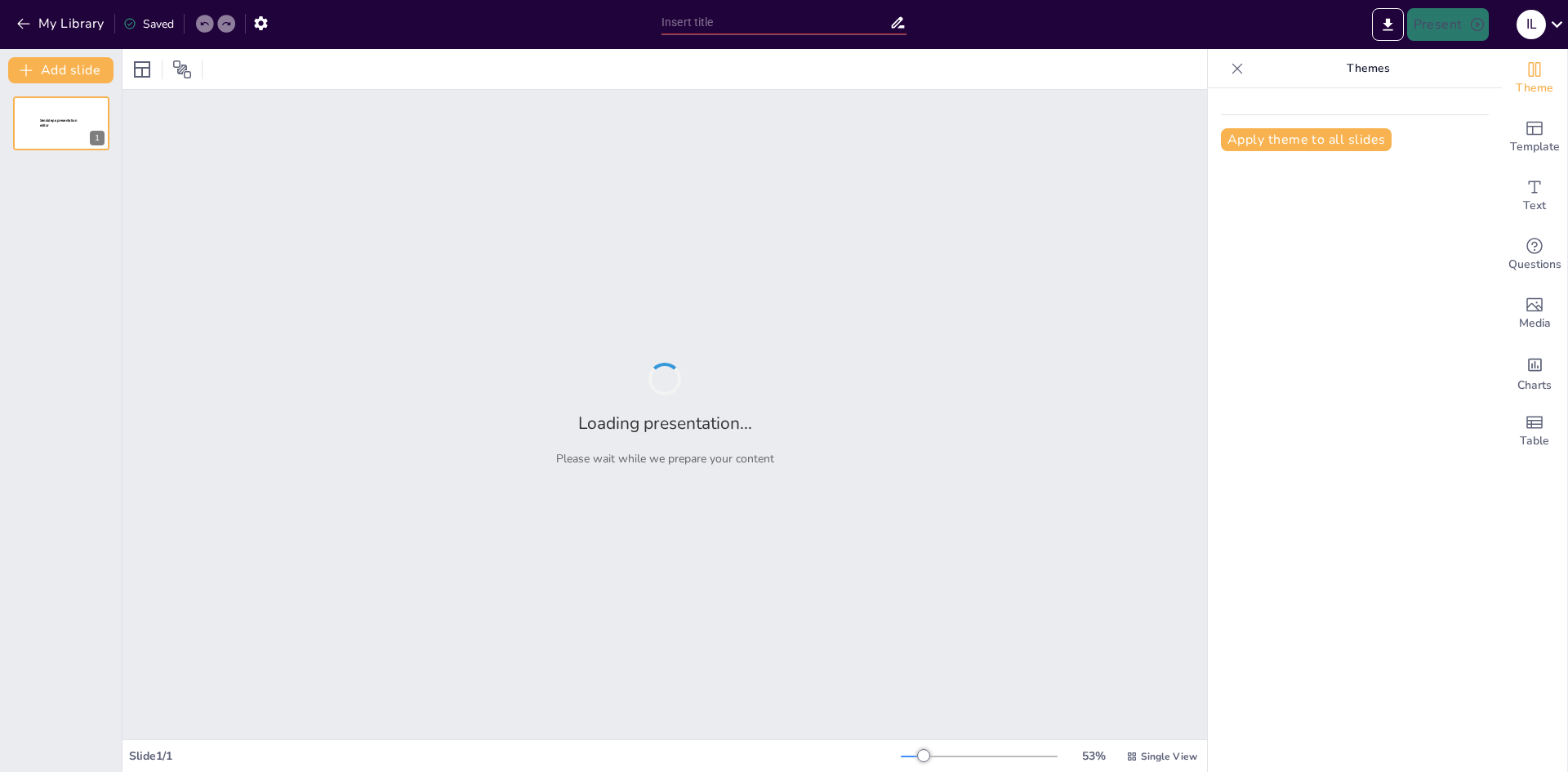
type input "Soluciones de Fijación en Cierres: Un Enfoque en las Series 20-25 y 25"
